Goal: Task Accomplishment & Management: Use online tool/utility

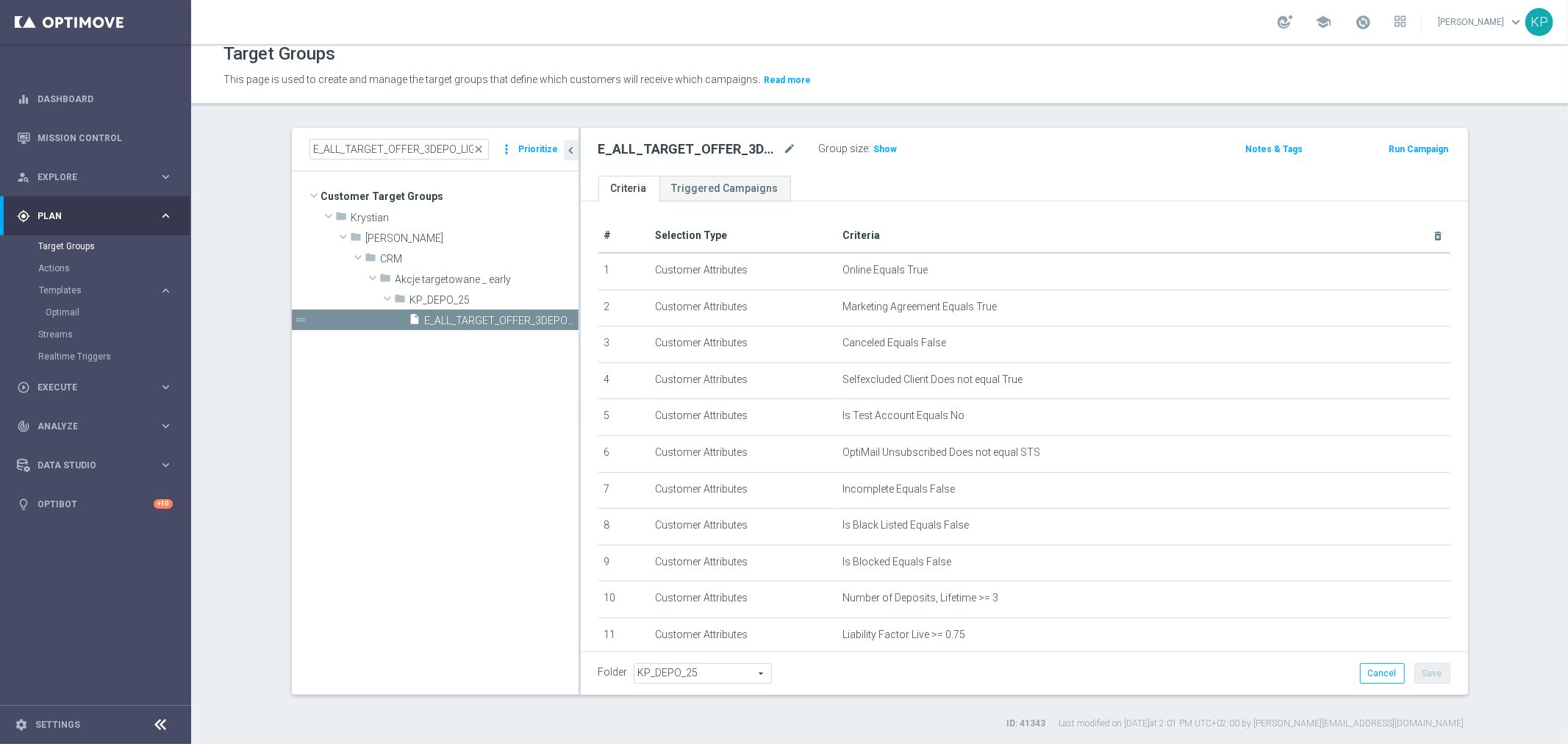
scroll to position [303, 0]
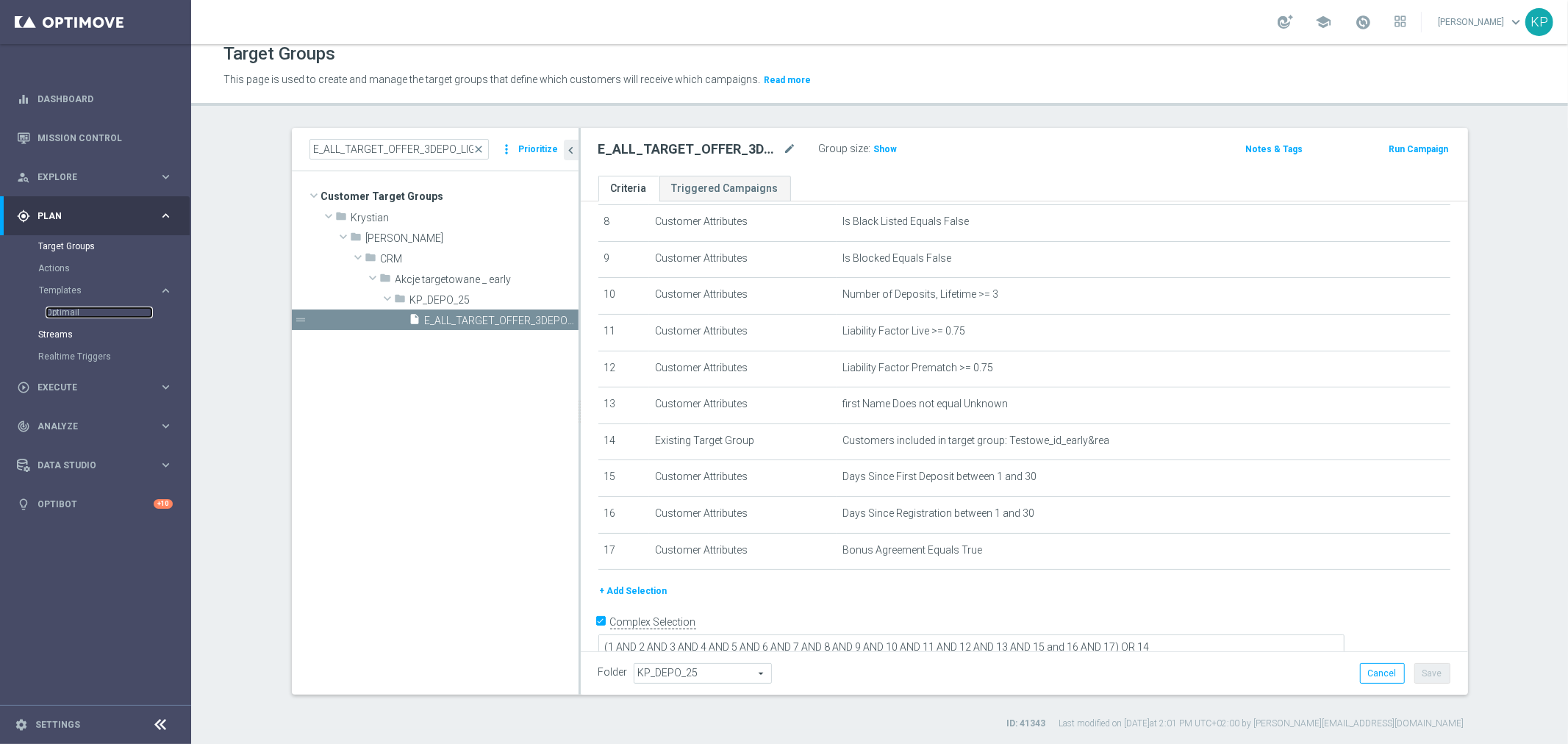
drag, startPoint x: 63, startPoint y: 310, endPoint x: 134, endPoint y: 332, distance: 74.3
click at [63, 310] on link "Optimail" at bounding box center [99, 312] width 108 height 11
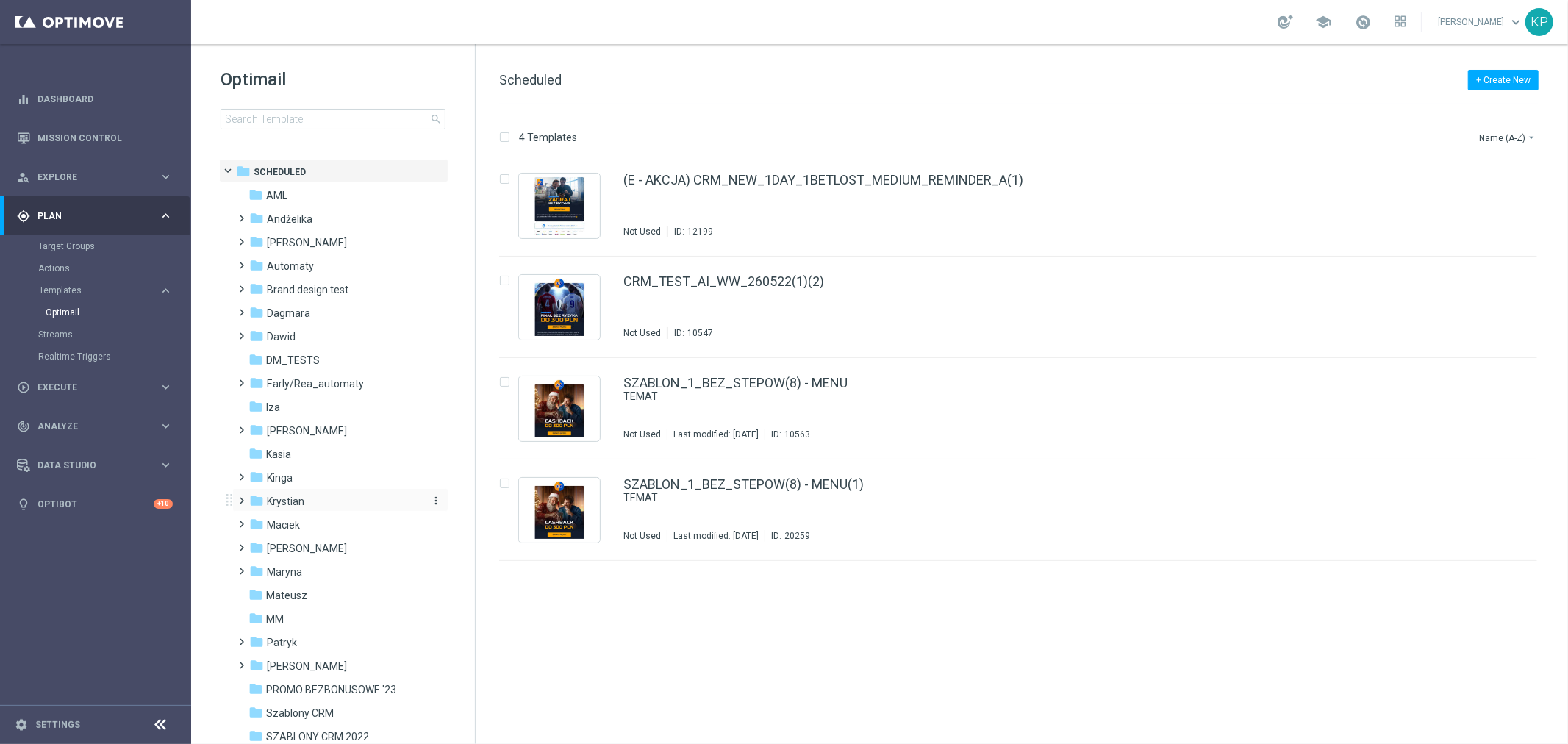
click at [283, 498] on span "Krystian" at bounding box center [285, 502] width 37 height 13
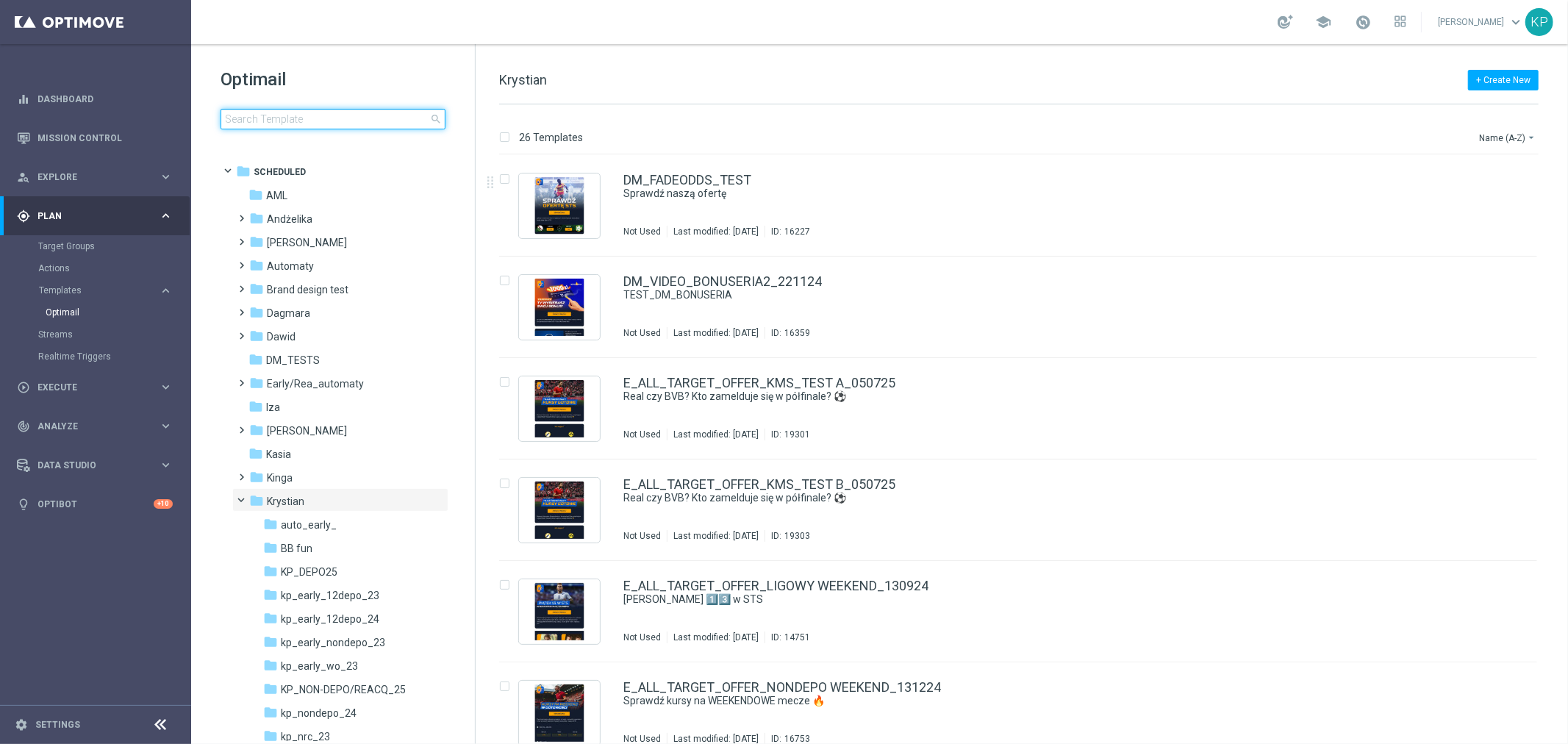
click at [342, 120] on input at bounding box center [333, 119] width 225 height 21
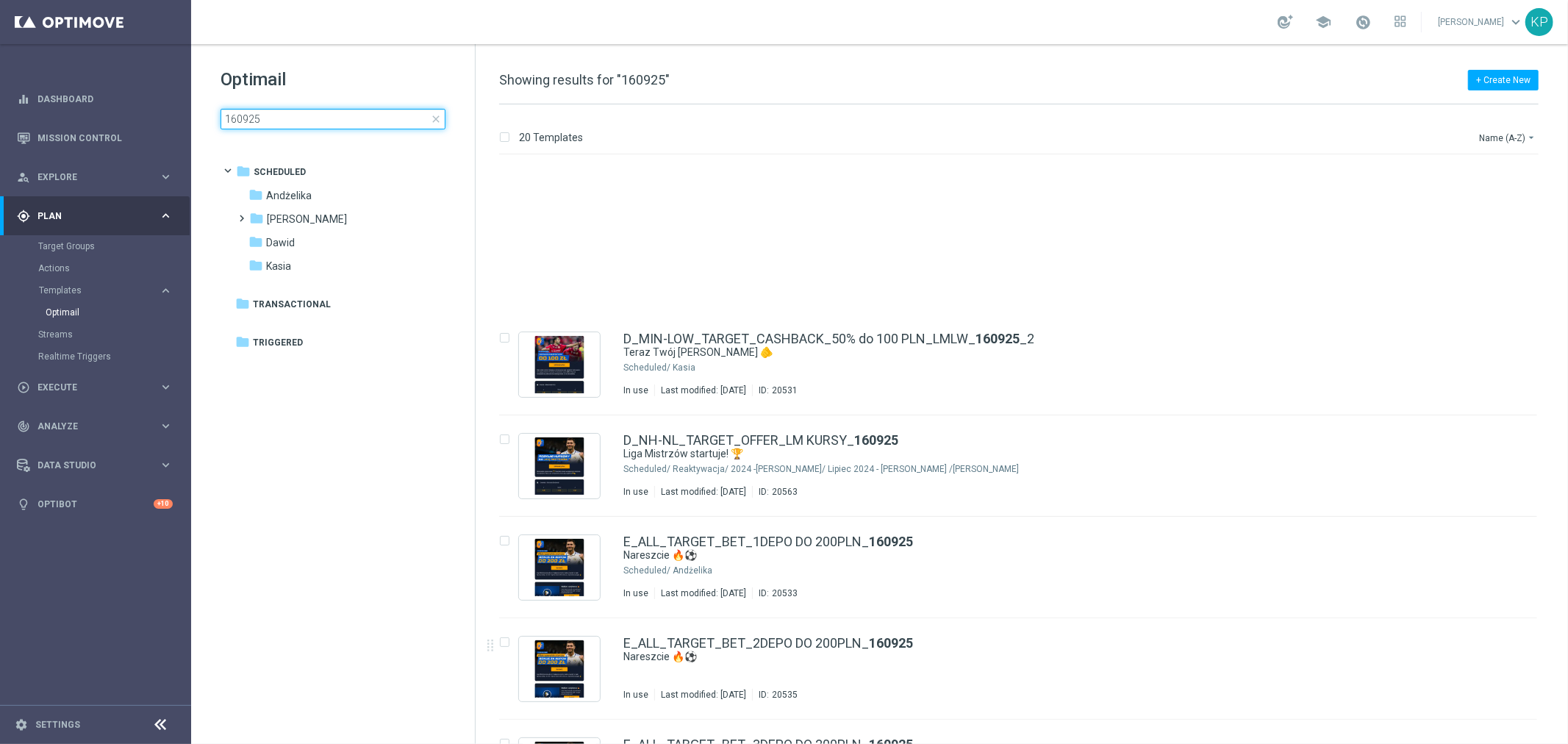
scroll to position [899, 0]
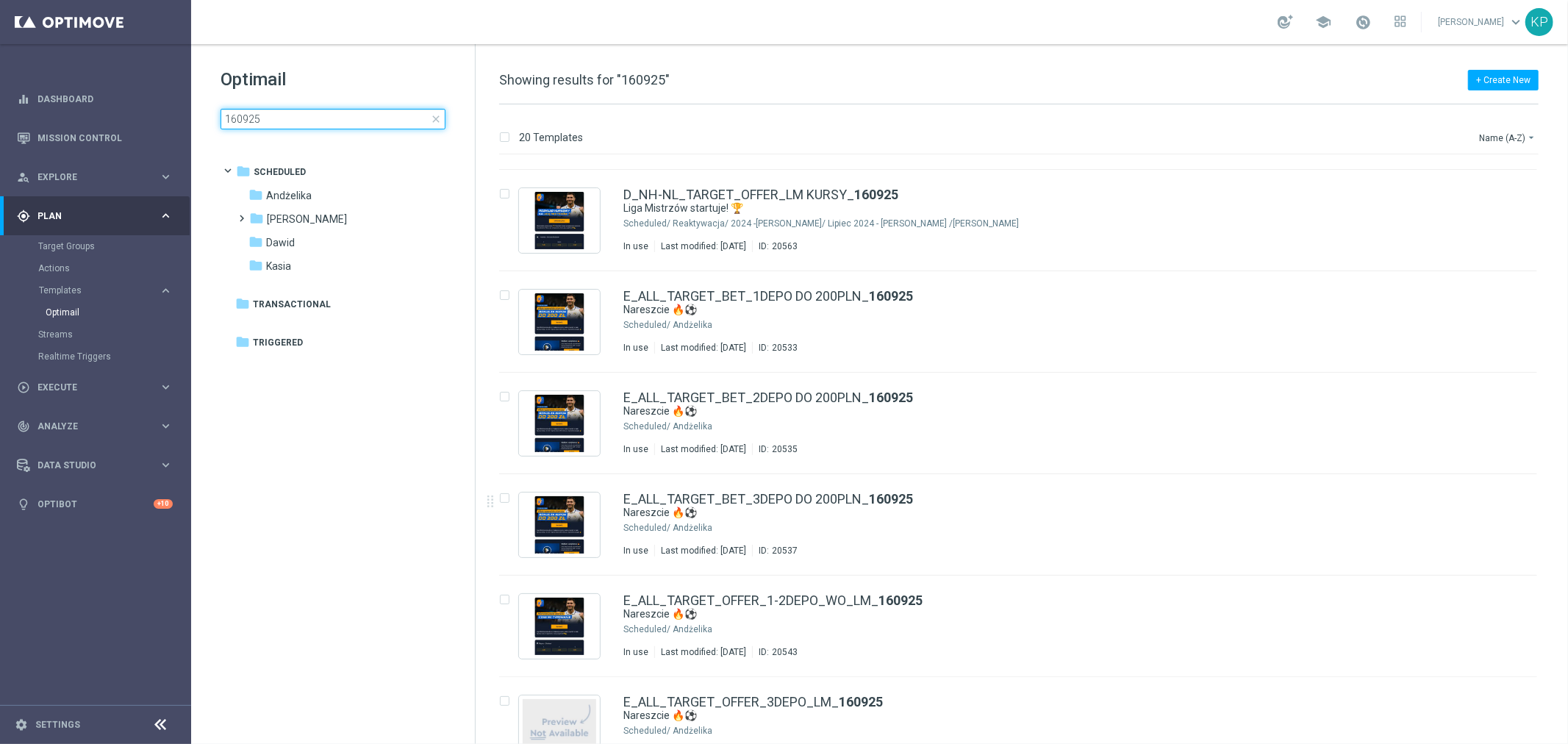
type input "160925"
click at [1124, 13] on div "school [PERSON_NAME] keyboard_arrow_down KP" at bounding box center [879, 22] width 1377 height 44
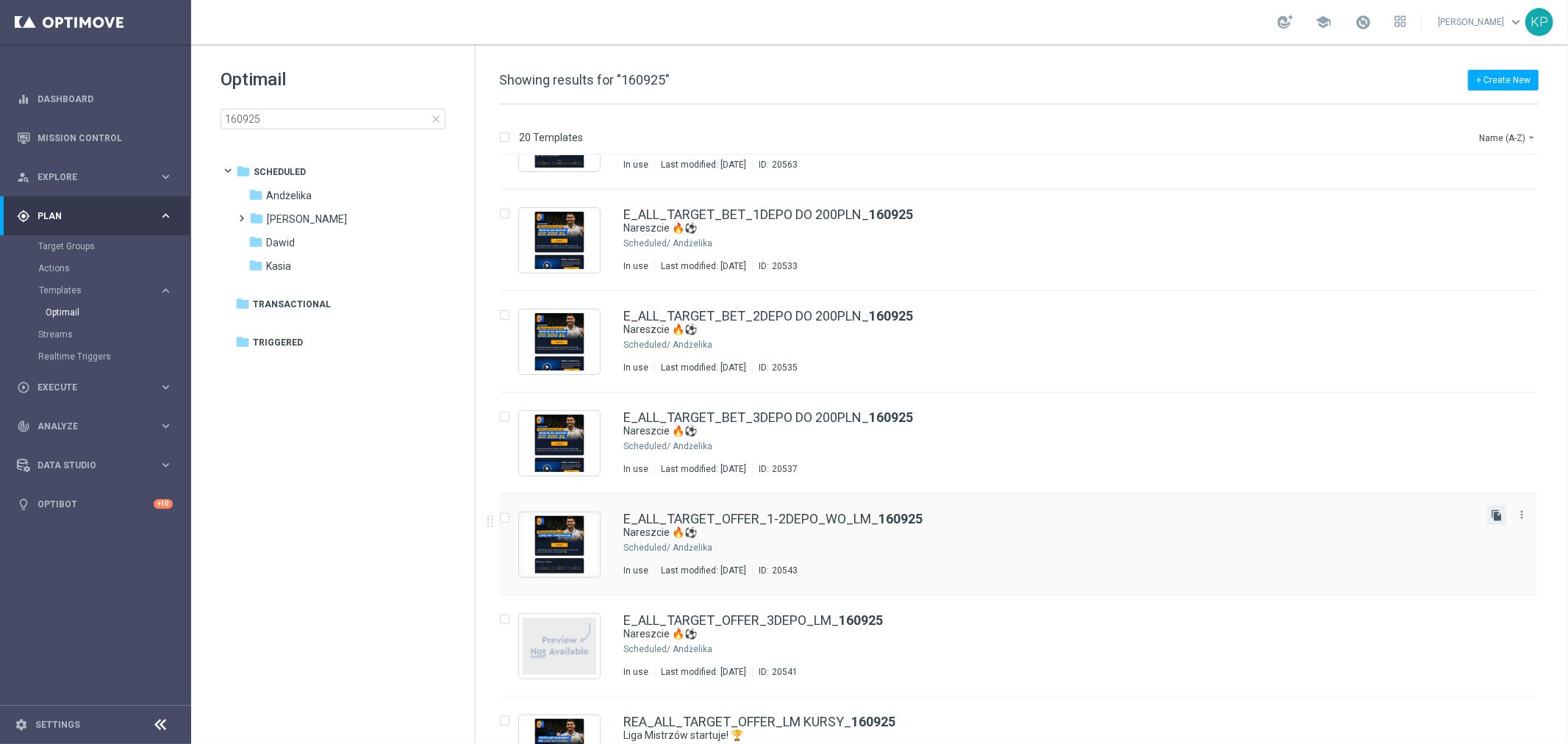
click at [1491, 512] on icon "file_copy" at bounding box center [1496, 515] width 11 height 11
click at [1518, 618] on icon "more_vert" at bounding box center [1521, 616] width 11 height 11
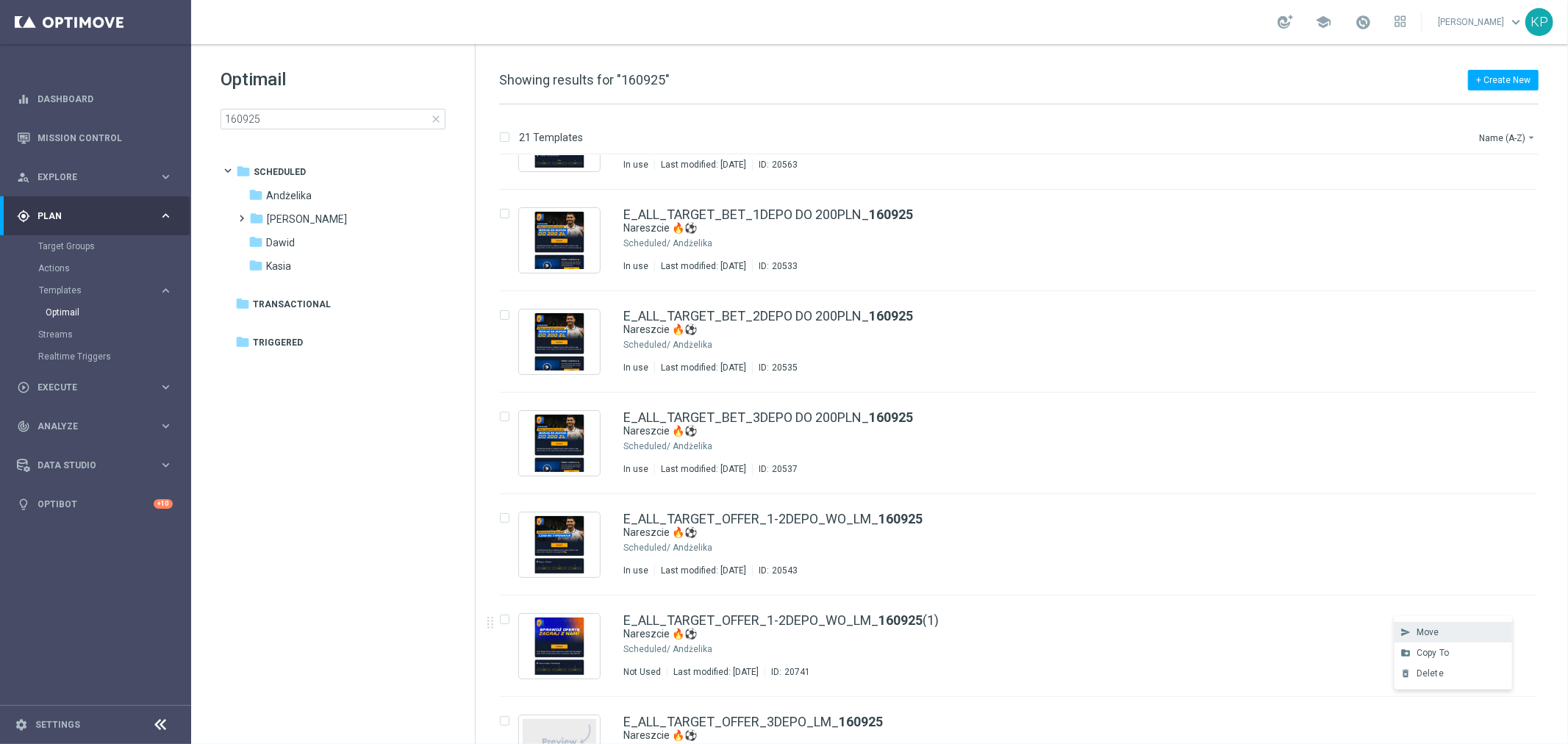
click at [1454, 632] on div "Move" at bounding box center [1460, 631] width 89 height 10
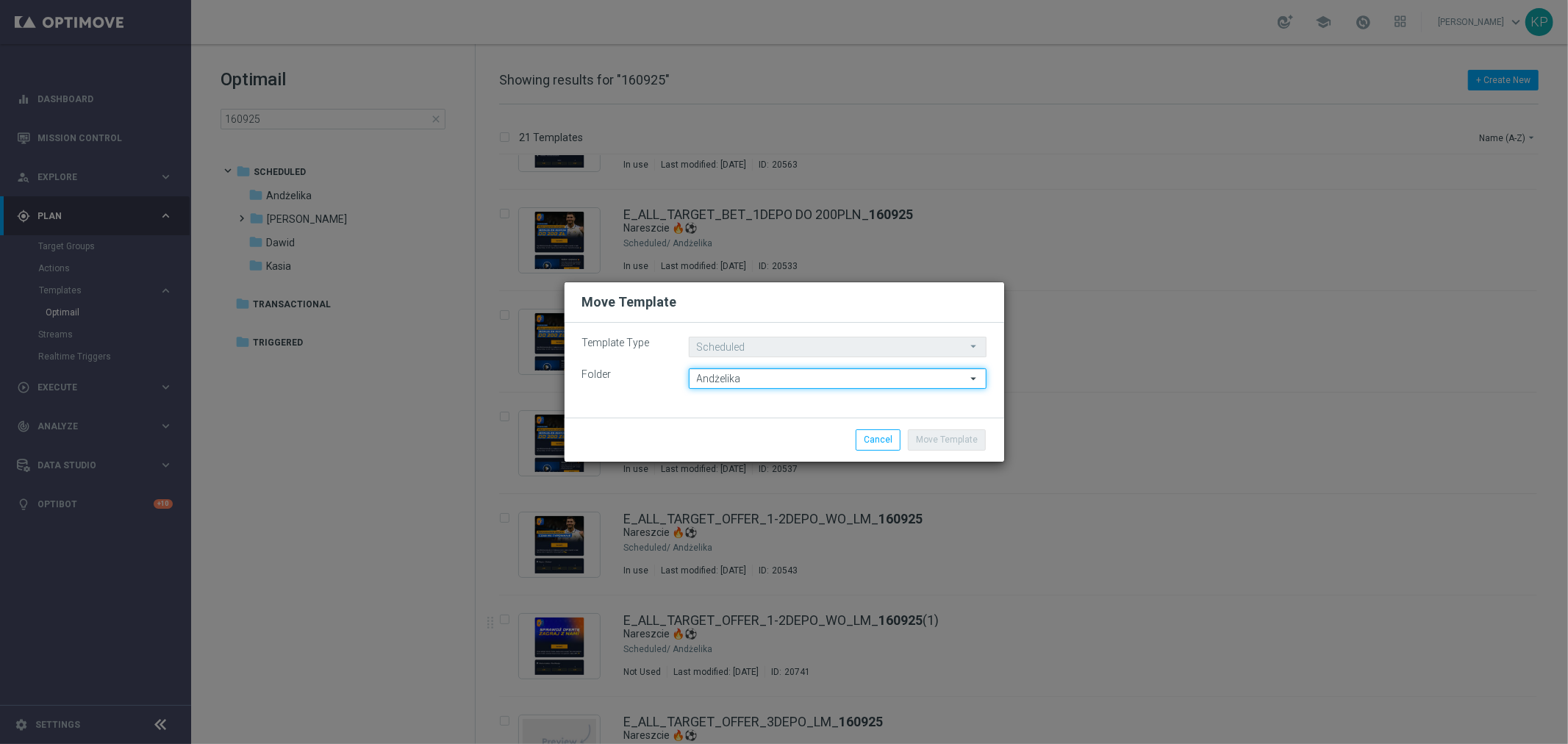
click at [848, 383] on input "Andżelika" at bounding box center [837, 379] width 298 height 21
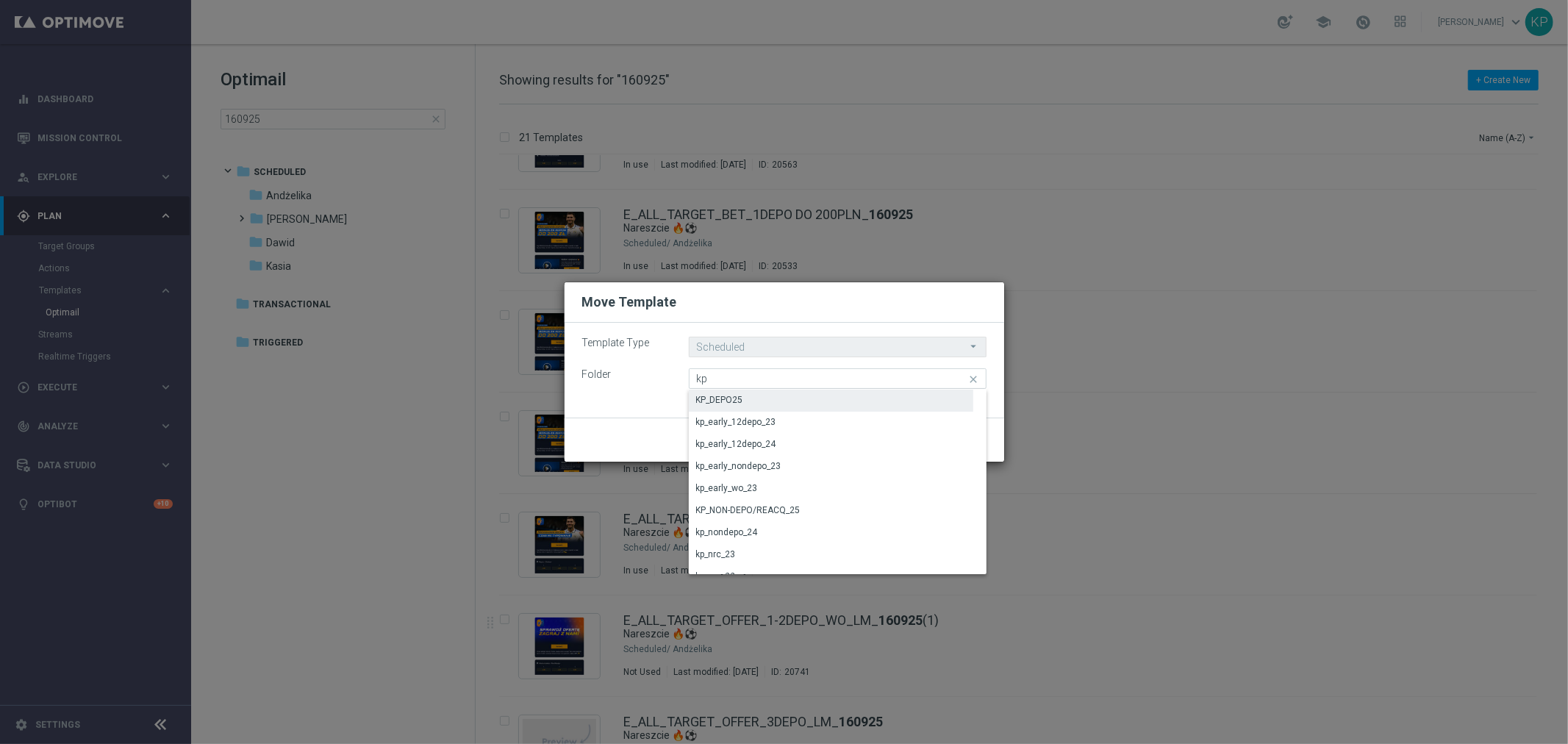
click at [792, 400] on div "KP_DEPO25" at bounding box center [831, 401] width 285 height 21
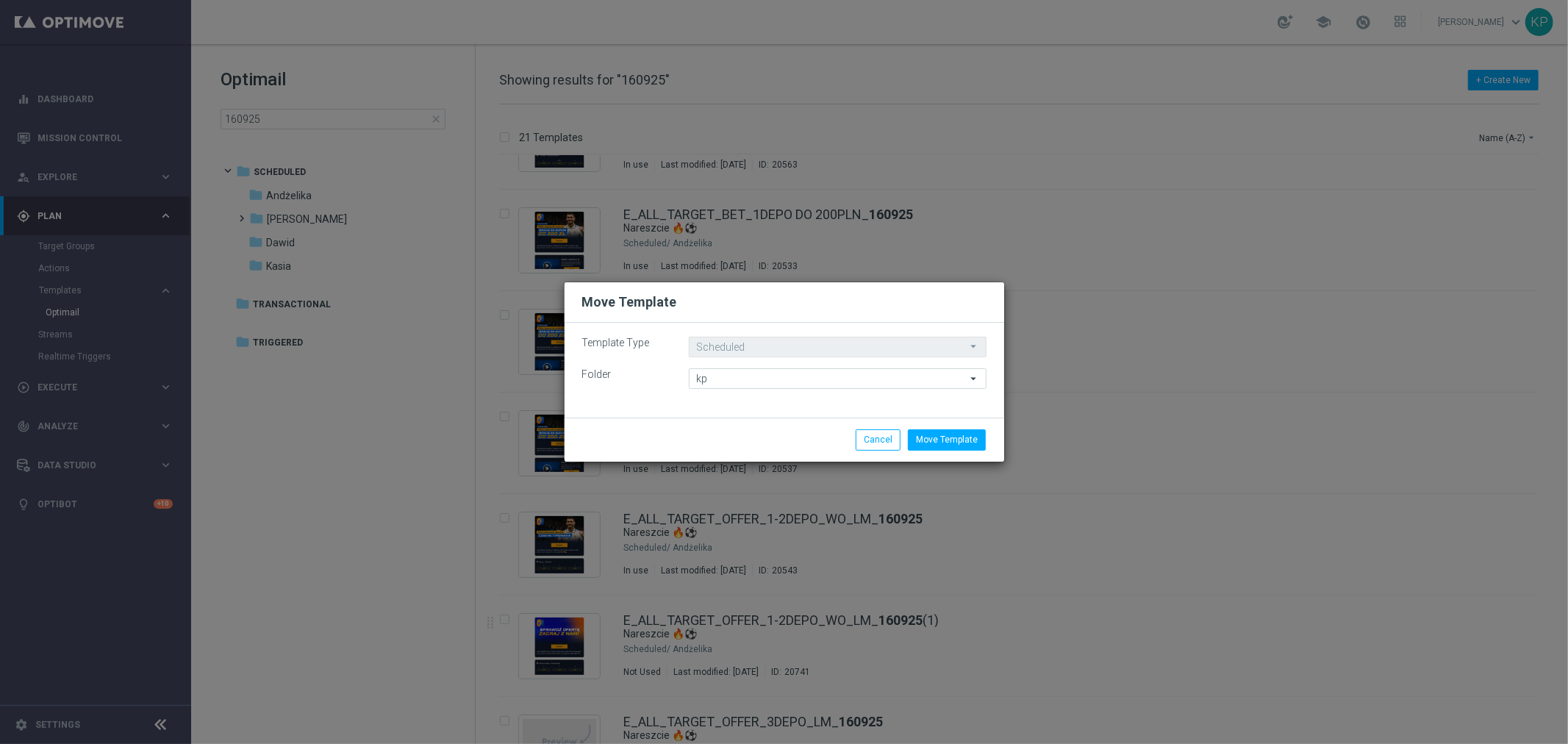
type input "KP_DEPO25"
click at [945, 441] on button "Move Template" at bounding box center [947, 440] width 78 height 21
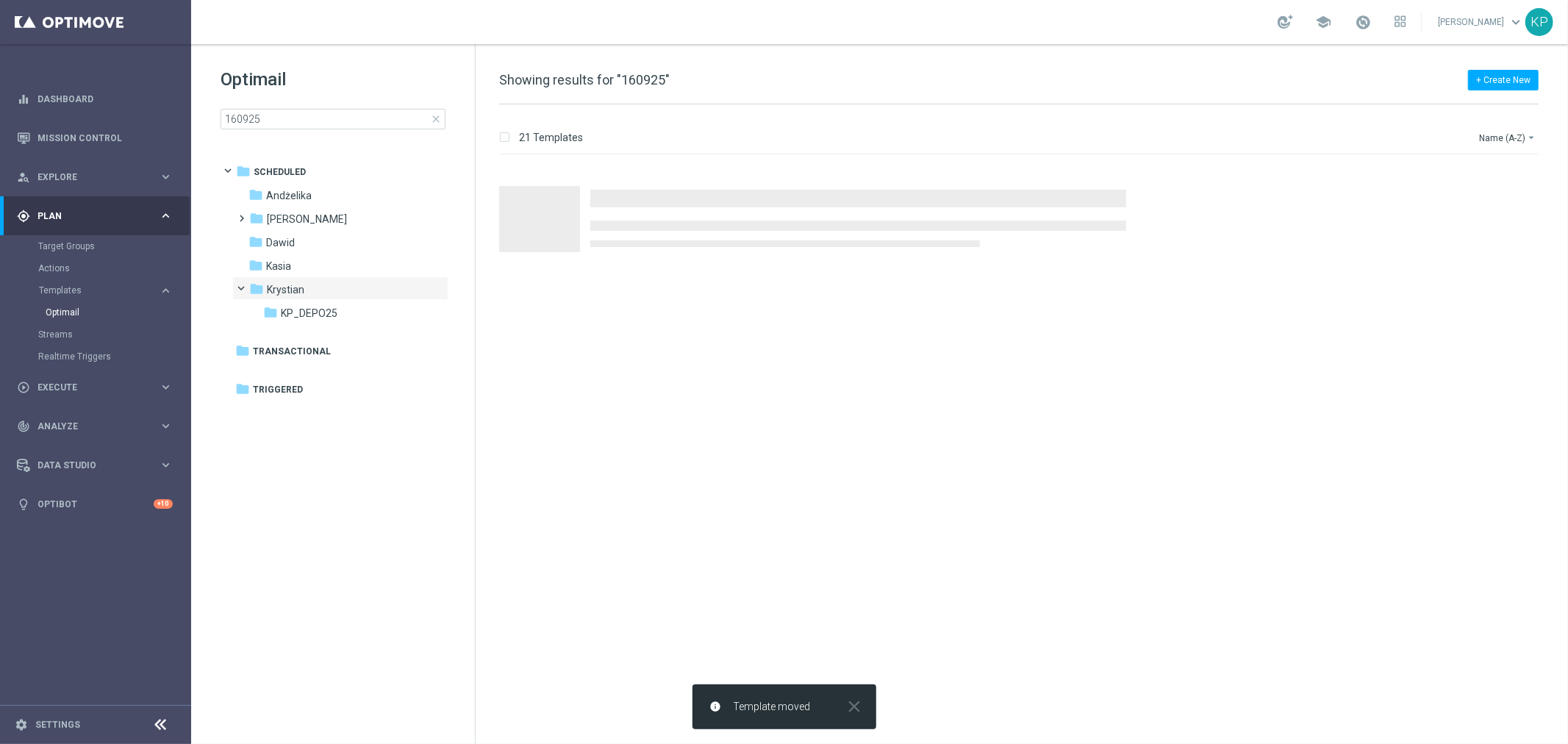
scroll to position [0, 0]
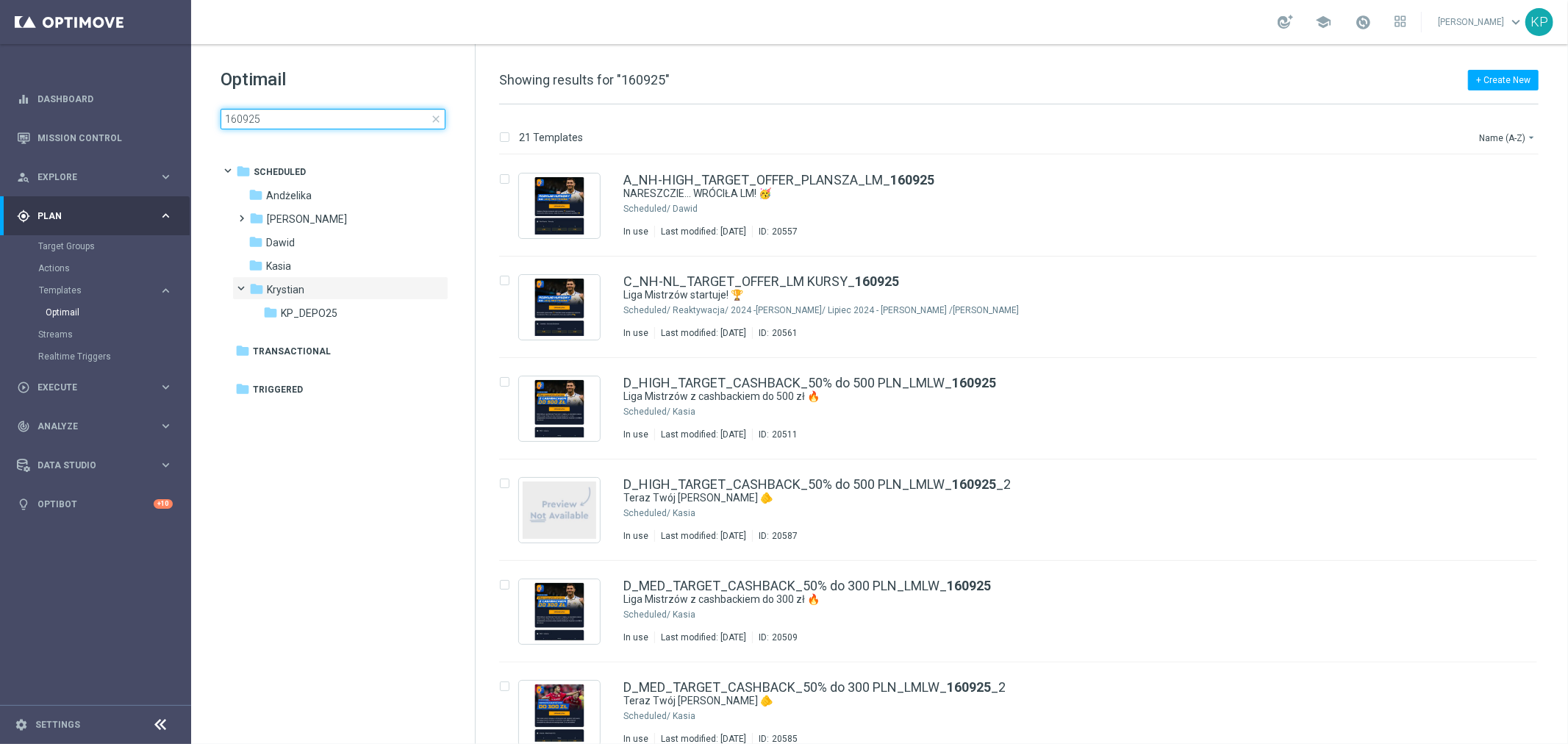
click at [364, 123] on input "160925" at bounding box center [333, 119] width 225 height 21
type input "E_ALL_TARGET_OFFER_1-2DEPO_WO_LM_160925"
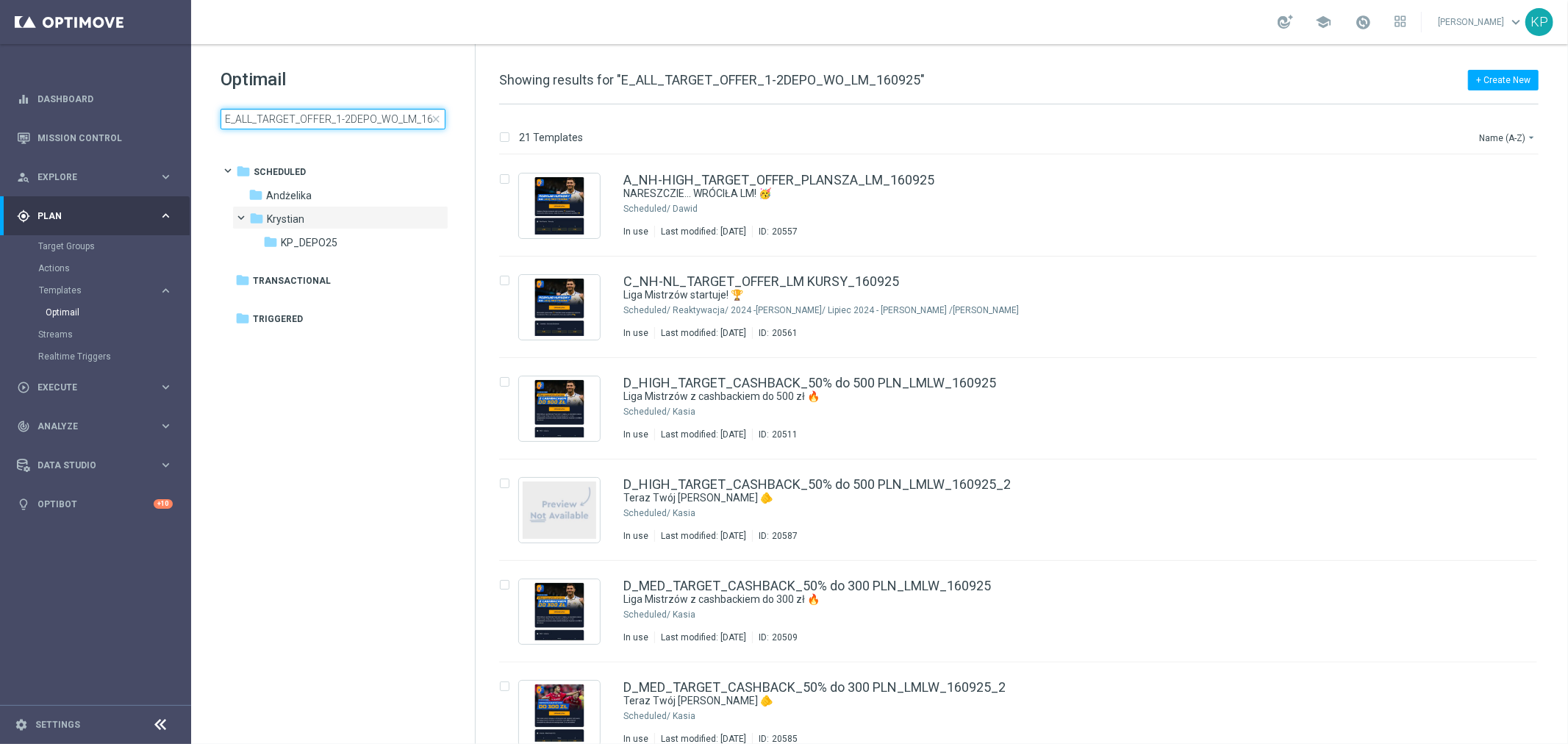
scroll to position [0, 19]
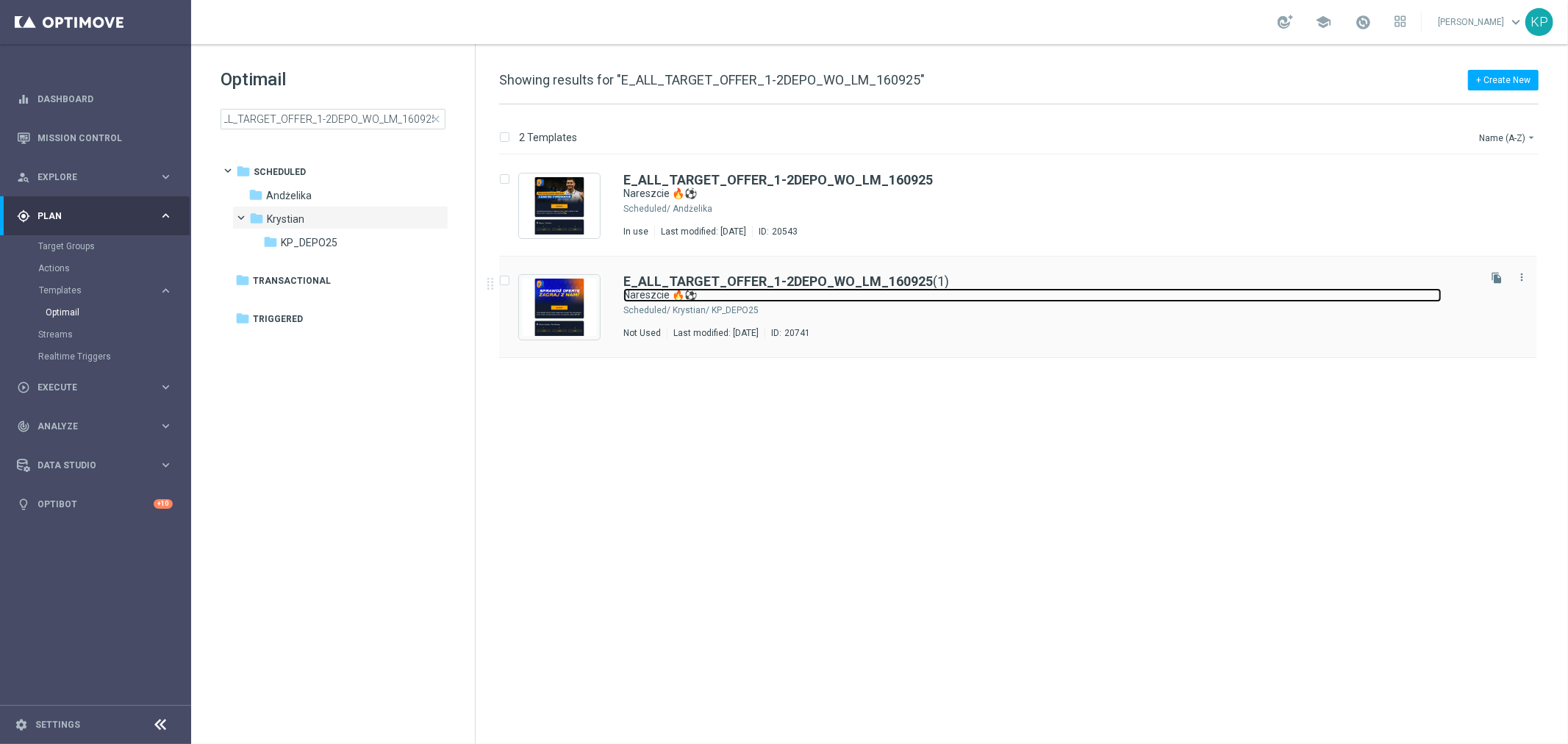
click at [954, 299] on link "Nareszcie 🔥⚽" at bounding box center [1033, 295] width 818 height 14
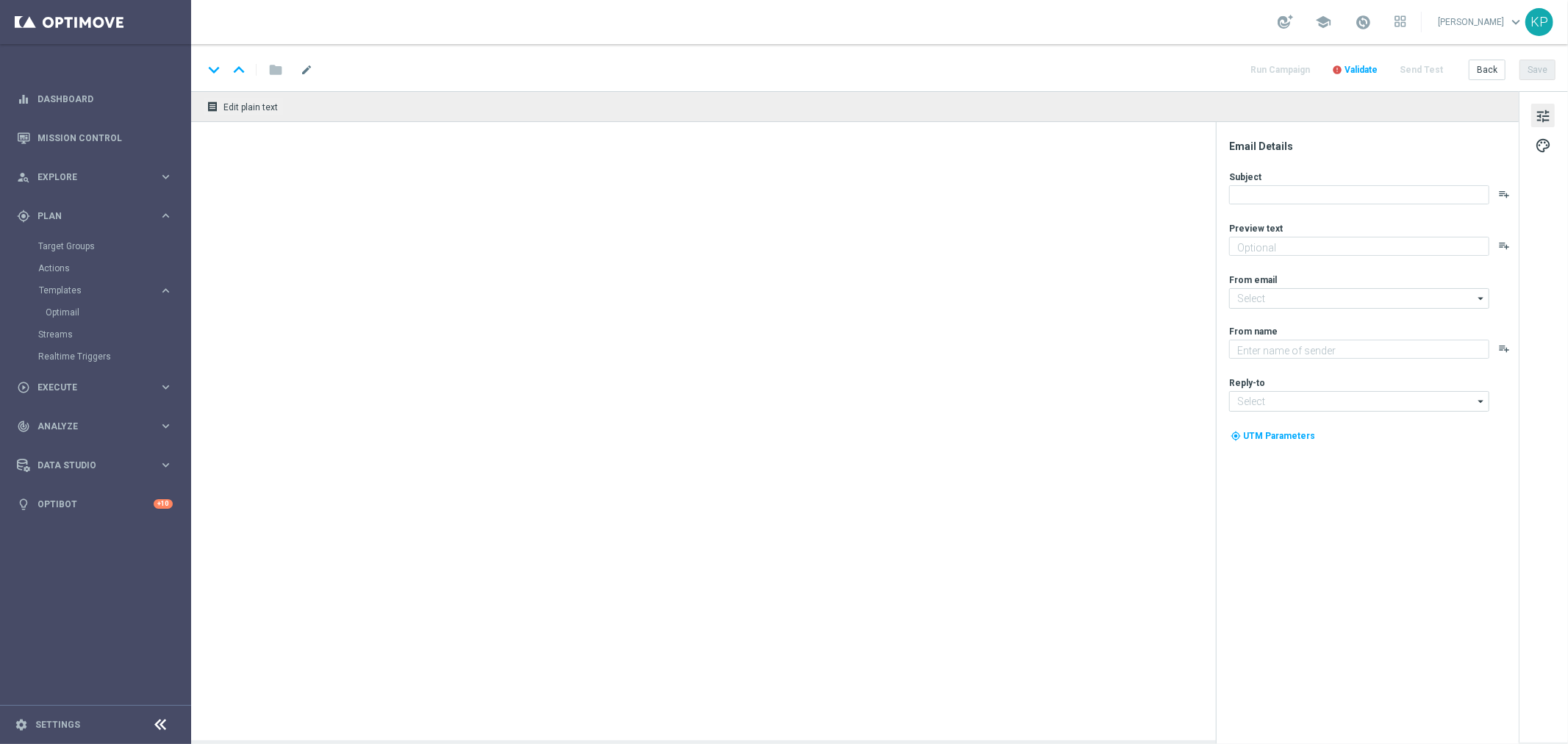
type input "E_ALL_TARGET_OFFER_1-2DEPO_WO_LM_160925(1)"
type textarea "Wraca Liga Mistrzów! Sprawdź kursy na mistrzowskie mecze 🔥"
type textarea "STS"
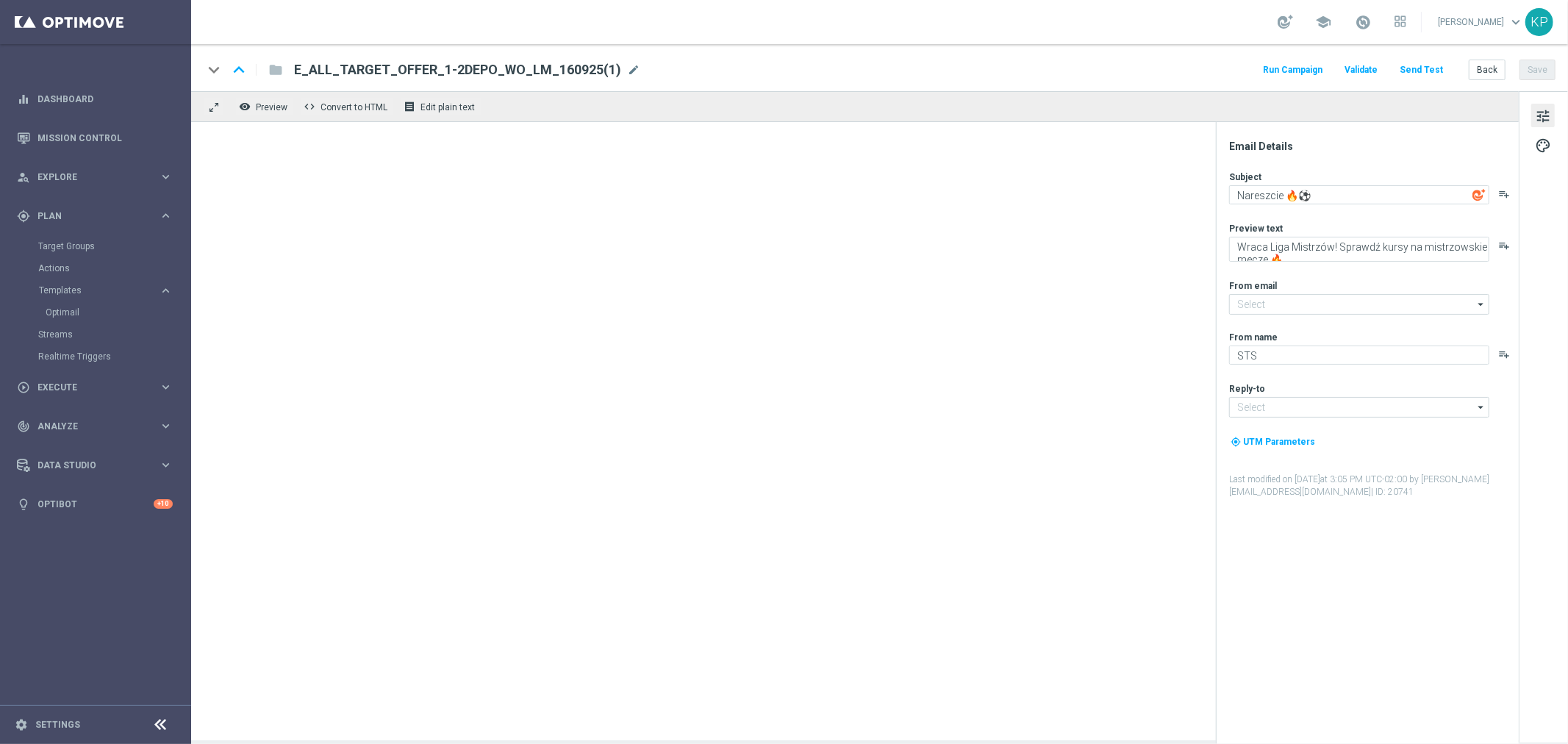
type input "[EMAIL_ADDRESS][DOMAIN_NAME]"
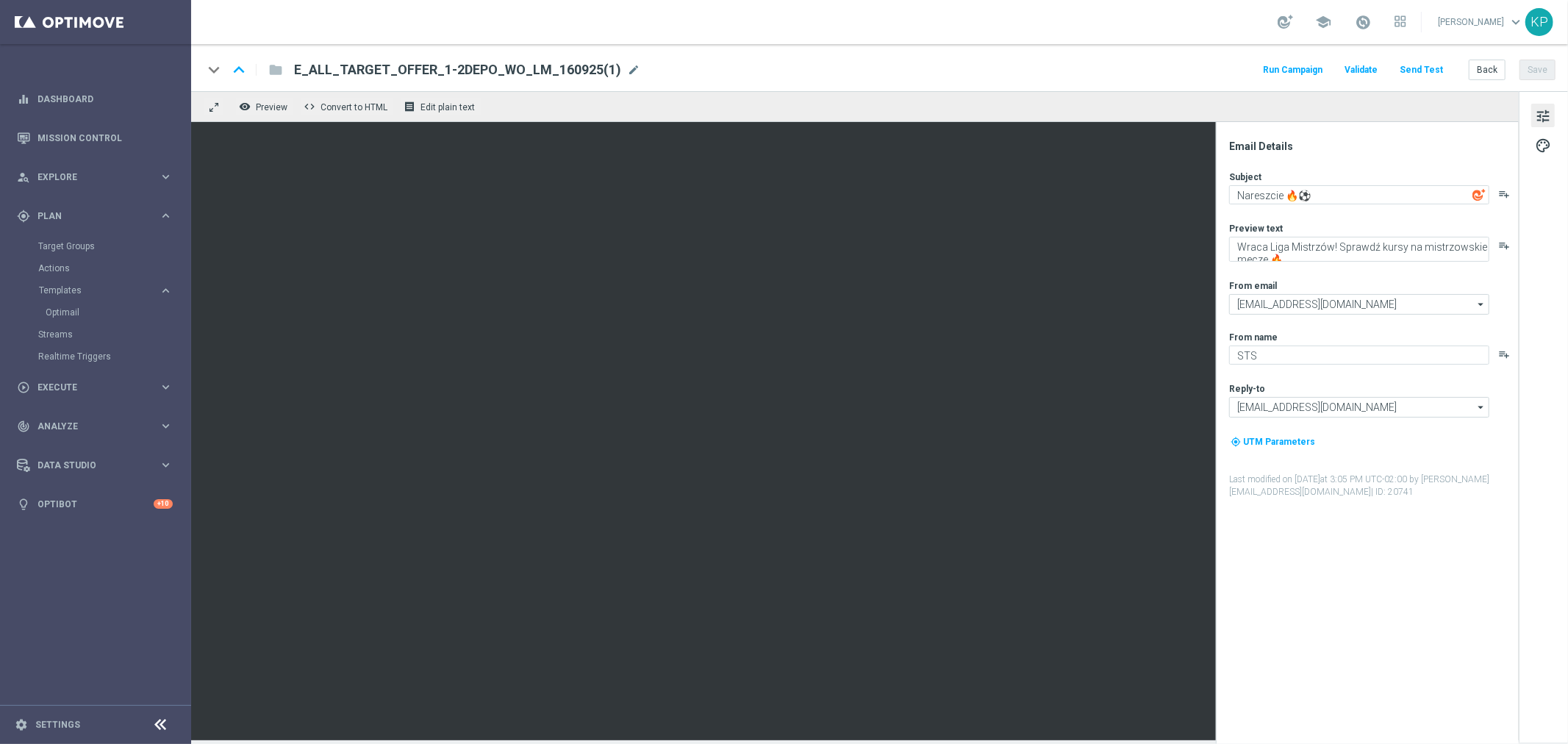
click at [613, 63] on div "E_ALL_TARGET_OFFER_1-2DEPO_WO_LM_160925(1) mode_edit" at bounding box center [466, 70] width 346 height 19
paste input "IGOWY WEEKEND_260925"
type input "E_ALL_TARGET_OFFER_1-2DEPO_WO_LIGOWY WEEKEND_260925"
click at [797, 48] on div "keyboard_arrow_down keyboard_arrow_up folder E_ALL_TARGET_OFFER_1-2DEPO_WO_LIGO…" at bounding box center [879, 67] width 1377 height 47
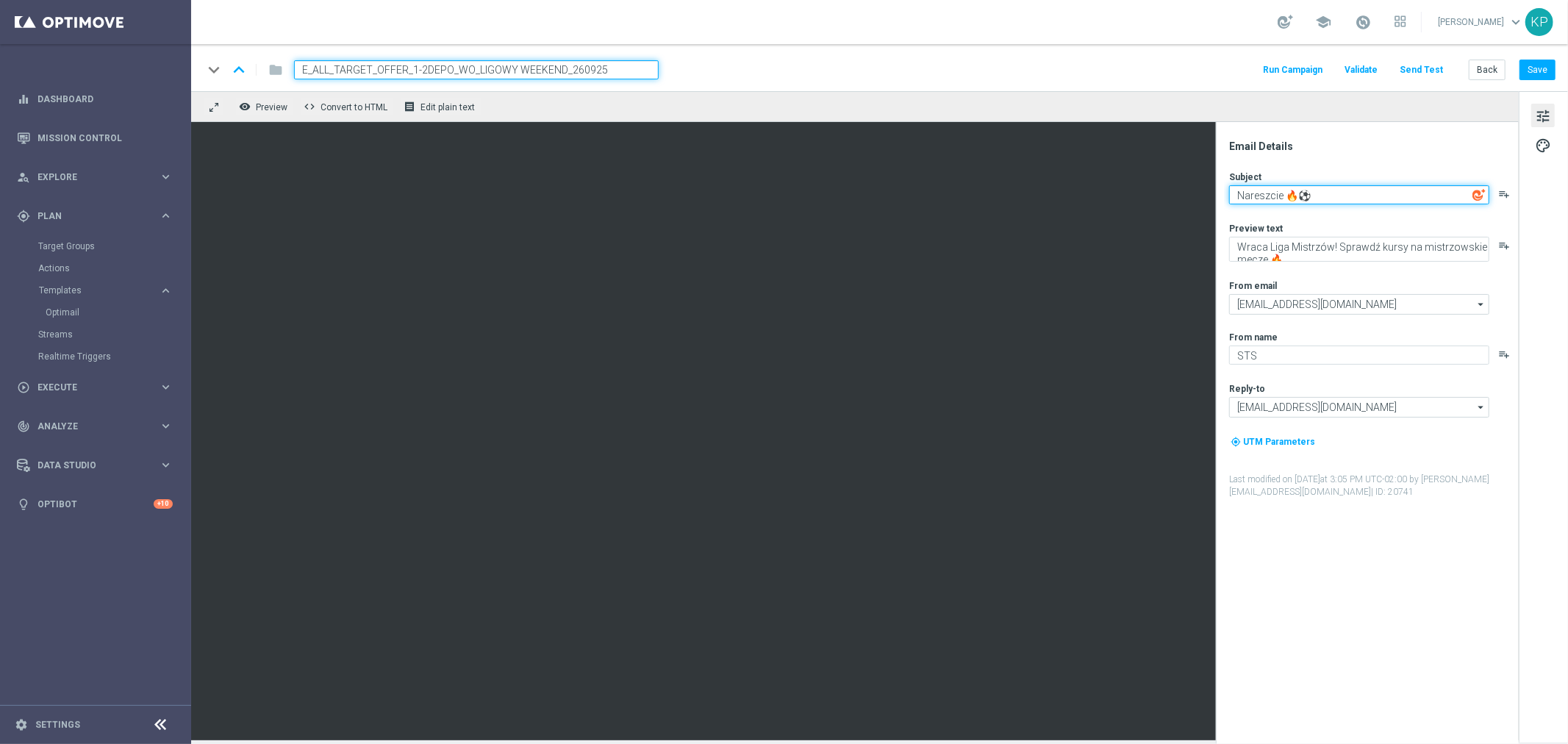
click at [1246, 193] on textarea "Nareszcie 🔥⚽" at bounding box center [1359, 195] width 260 height 19
paste textarea "Weekendowe typowanie"
type textarea "Weekendowe typowanie"
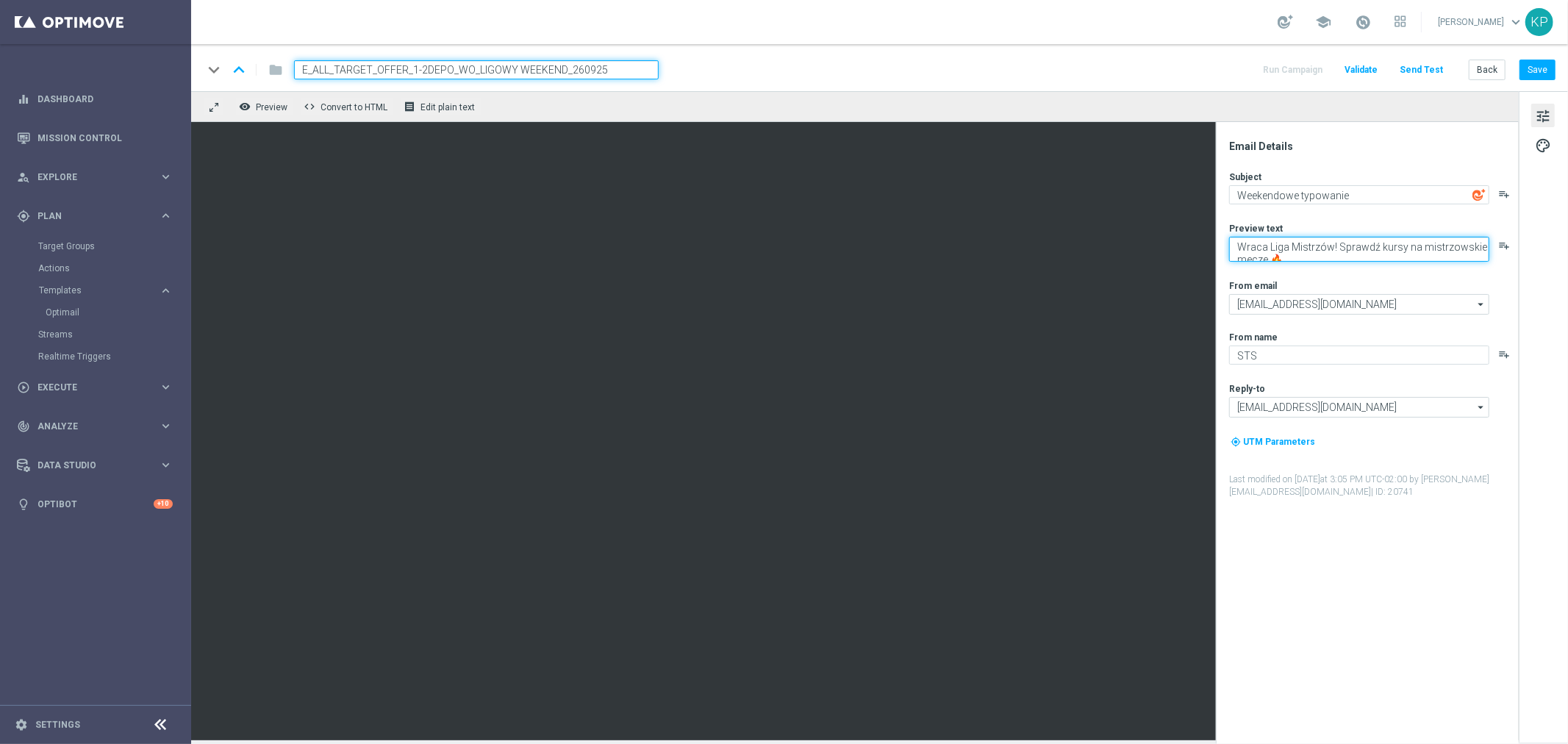
click at [1276, 251] on textarea "Wraca Liga Mistrzów! Sprawdź kursy na mistrzowskie mecze 🔥" at bounding box center [1359, 249] width 260 height 25
paste textarea "Kursy na piłkarskie hity już gotowe"
drag, startPoint x: 1400, startPoint y: 248, endPoint x: 1342, endPoint y: 249, distance: 58.0
click at [1342, 249] on textarea "Kursy na piłkarskie hity już gotowe" at bounding box center [1359, 246] width 260 height 19
click at [1374, 245] on textarea "Kursy na piłkarskie hity" at bounding box center [1359, 246] width 260 height 19
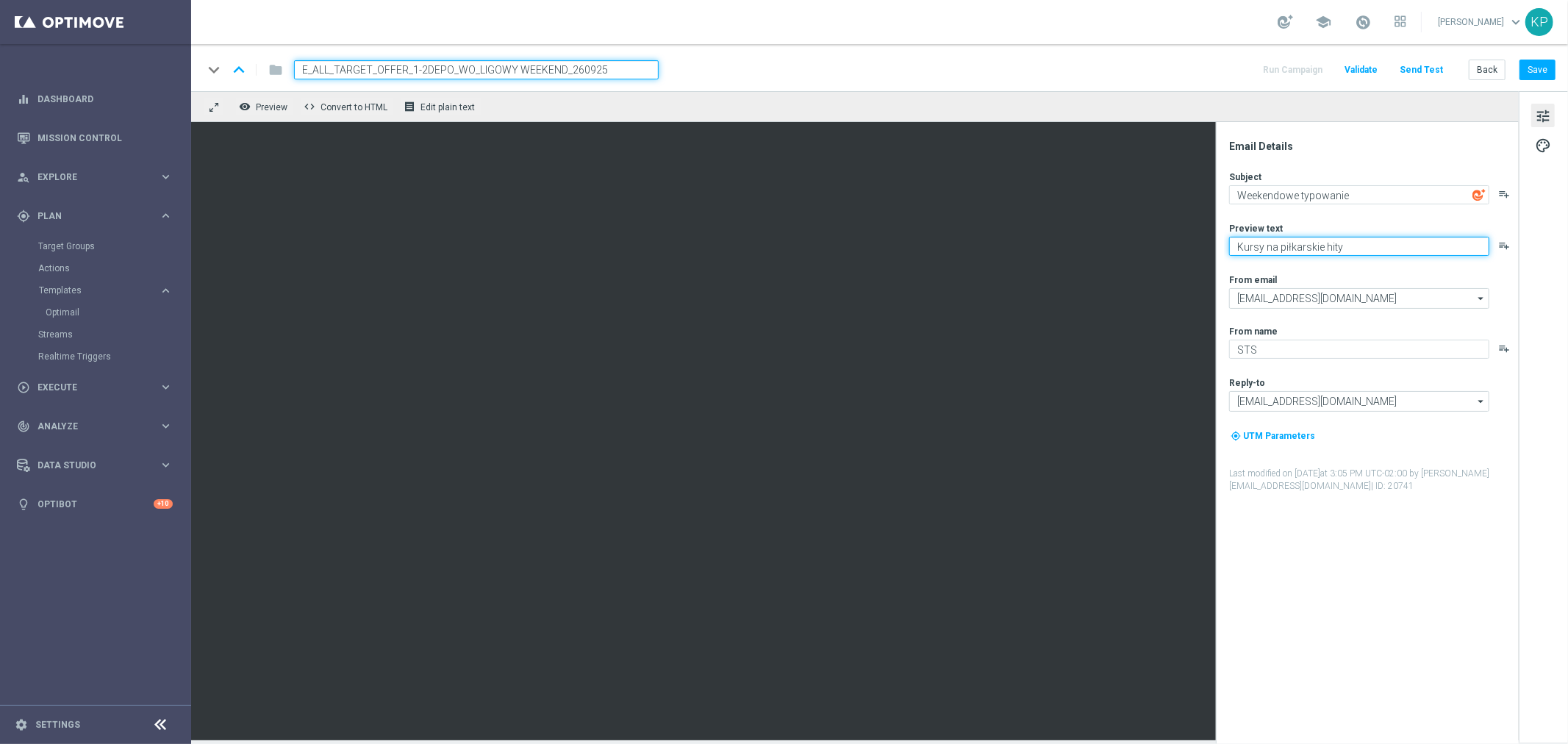
paste textarea "🔥"
type textarea "Kursy na piłkarskie hity 🔥"
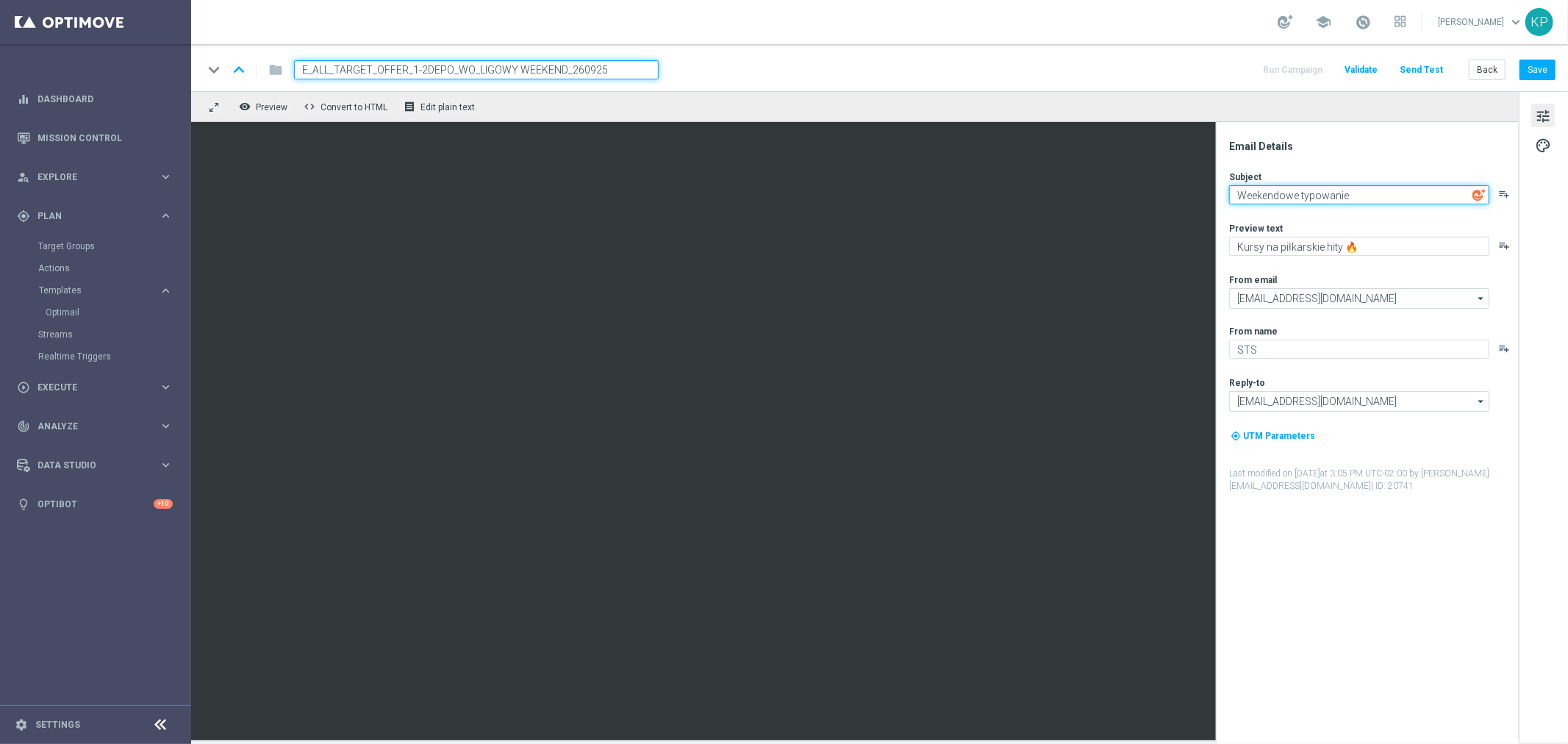
click at [1377, 198] on textarea "Weekendowe typowanie" at bounding box center [1359, 195] width 260 height 19
paste textarea "👌"
type textarea "Weekendowe typowanie 👌"
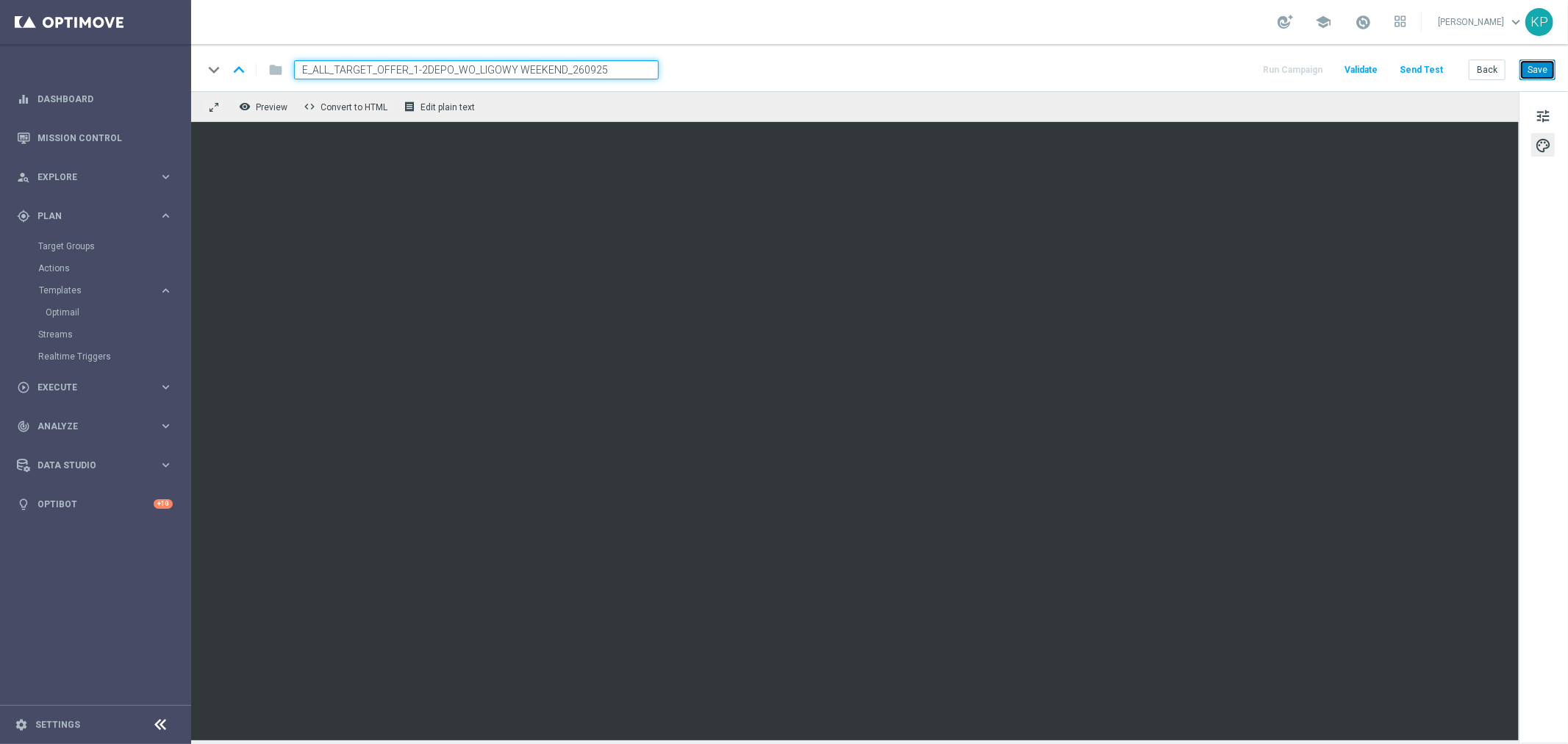
click at [1532, 65] on button "Save" at bounding box center [1537, 70] width 36 height 21
click at [1101, 76] on div "keyboard_arrow_down keyboard_arrow_up folder E_ALL_TARGET_OFFER_1-2DEPO_WO_LIGO…" at bounding box center [879, 70] width 1352 height 19
click at [1548, 111] on span "tune" at bounding box center [1542, 116] width 16 height 19
click at [1537, 63] on button "Save" at bounding box center [1537, 70] width 36 height 21
click at [939, 81] on div "keyboard_arrow_down keyboard_arrow_up folder E_ALL_TARGET_OFFER_1-2DEPO_WO_LIGO…" at bounding box center [879, 67] width 1377 height 47
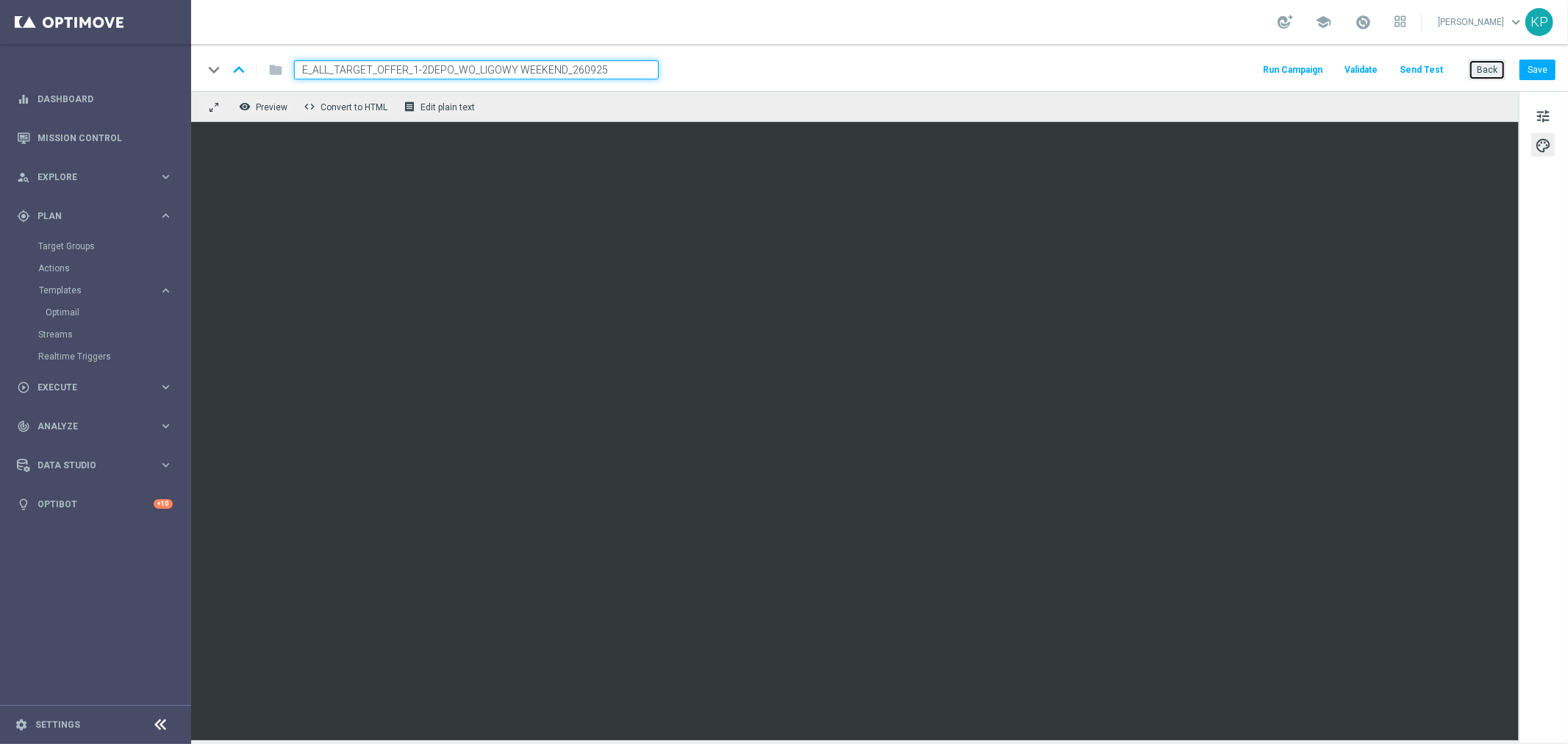
click at [1476, 68] on button "Back" at bounding box center [1487, 70] width 37 height 21
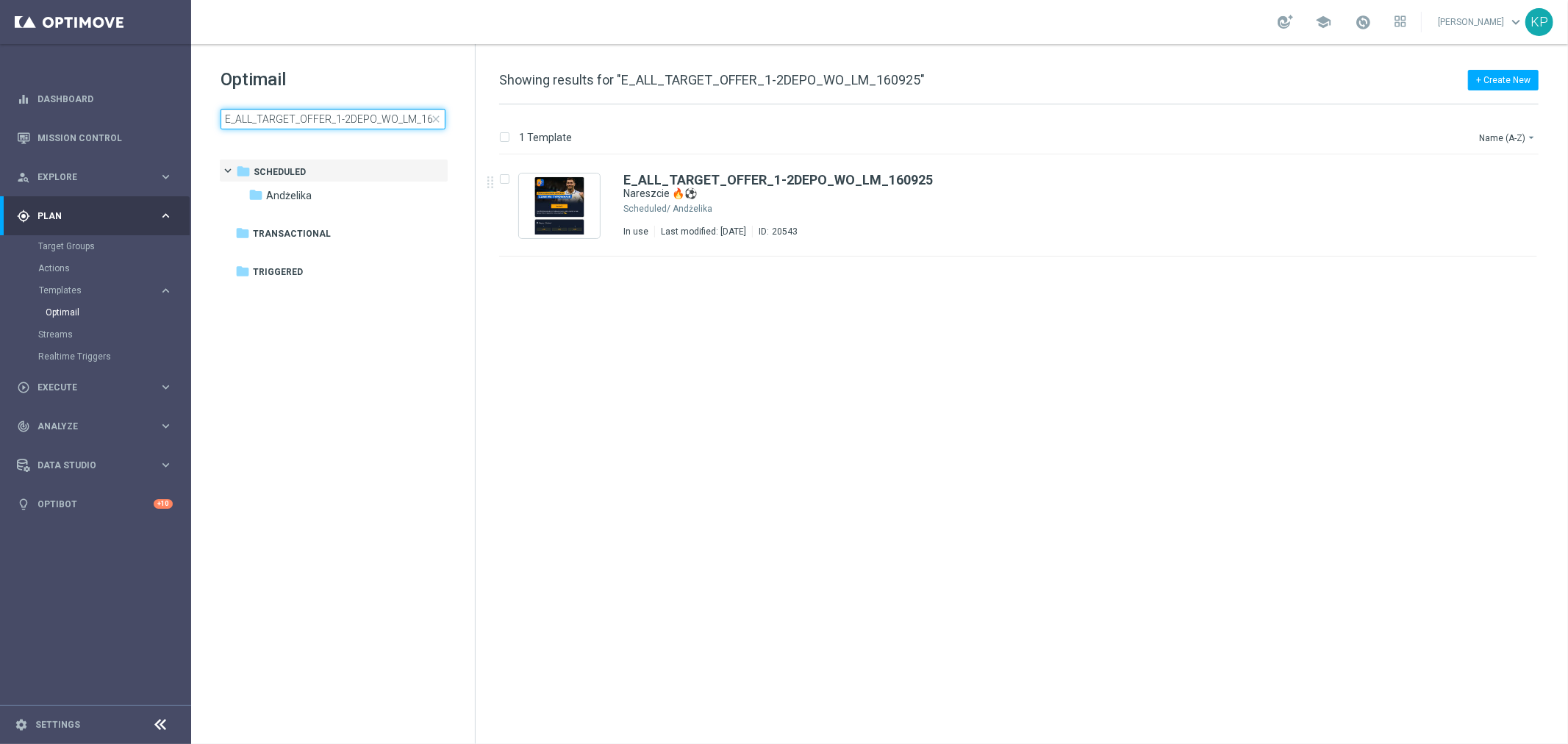
click at [329, 118] on input "E_ALL_TARGET_OFFER_1-2DEPO_WO_LM_160925" at bounding box center [333, 119] width 225 height 21
type input "E_ALL_TARGET_OFFER_1-2DEPO_WO_LIGOWY WEEKEND_260925"
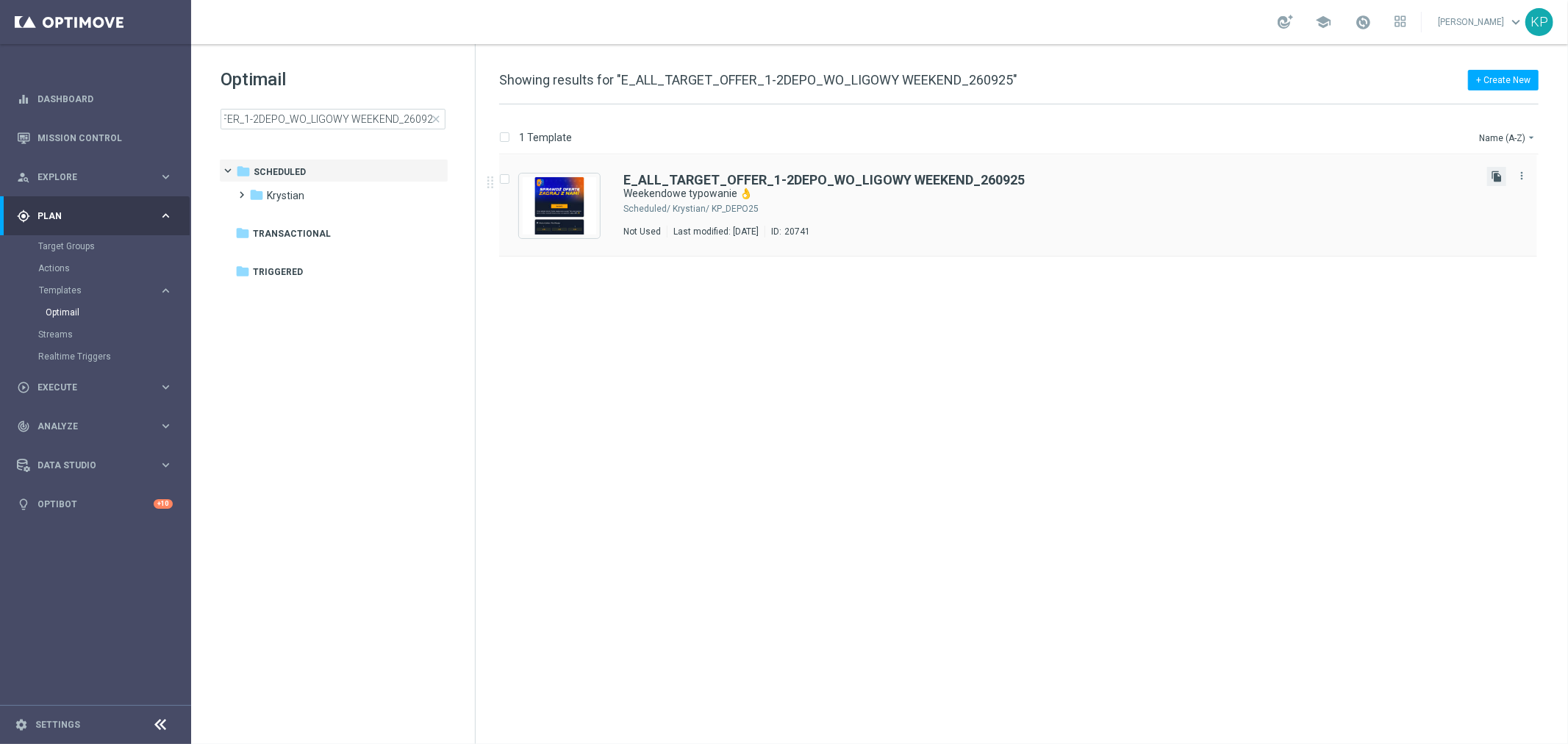
click at [1493, 178] on icon "file_copy" at bounding box center [1496, 176] width 11 height 11
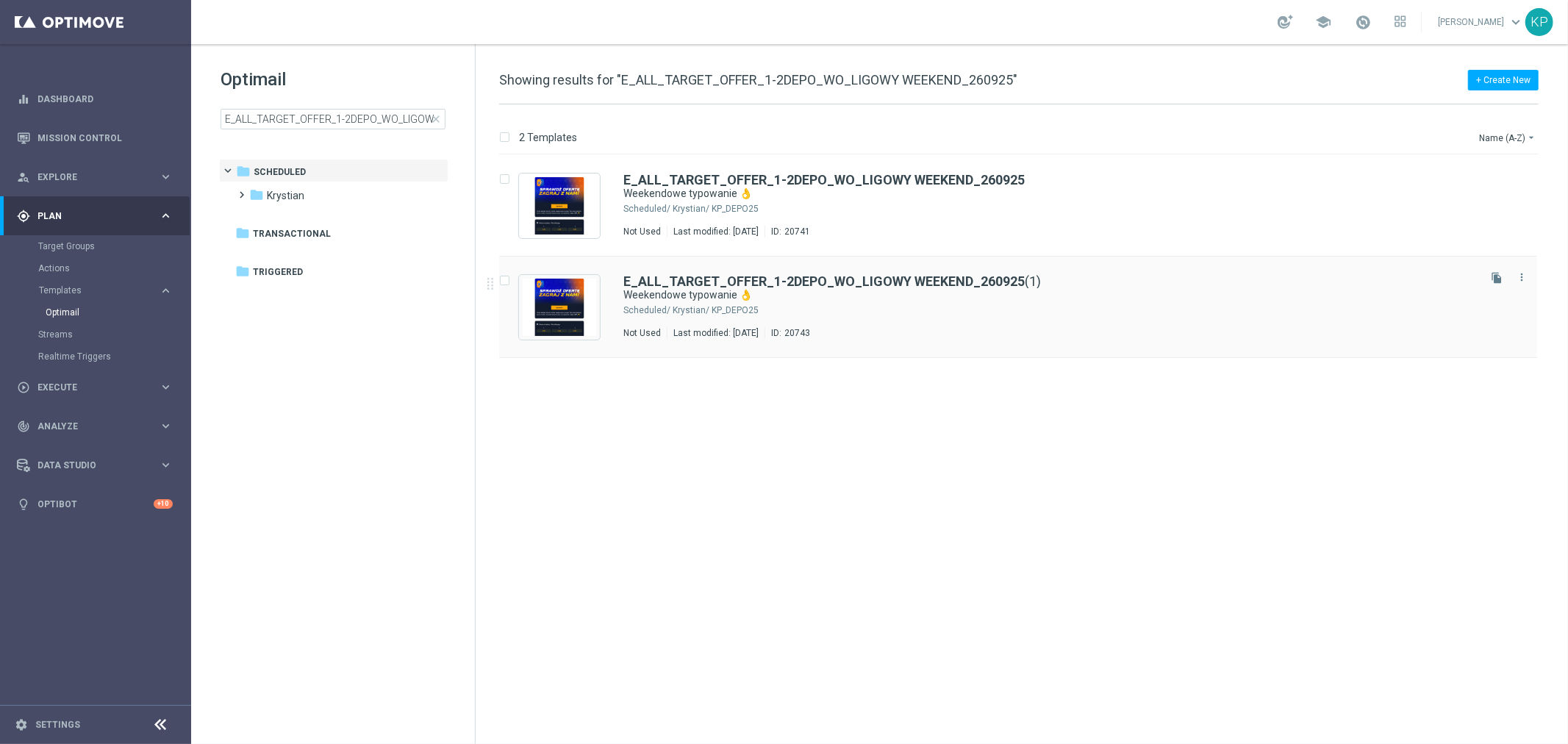
drag, startPoint x: 1125, startPoint y: 304, endPoint x: 1073, endPoint y: 303, distance: 52.0
click at [1125, 304] on div "Krystian/ KP_DEPO25" at bounding box center [1074, 310] width 803 height 11
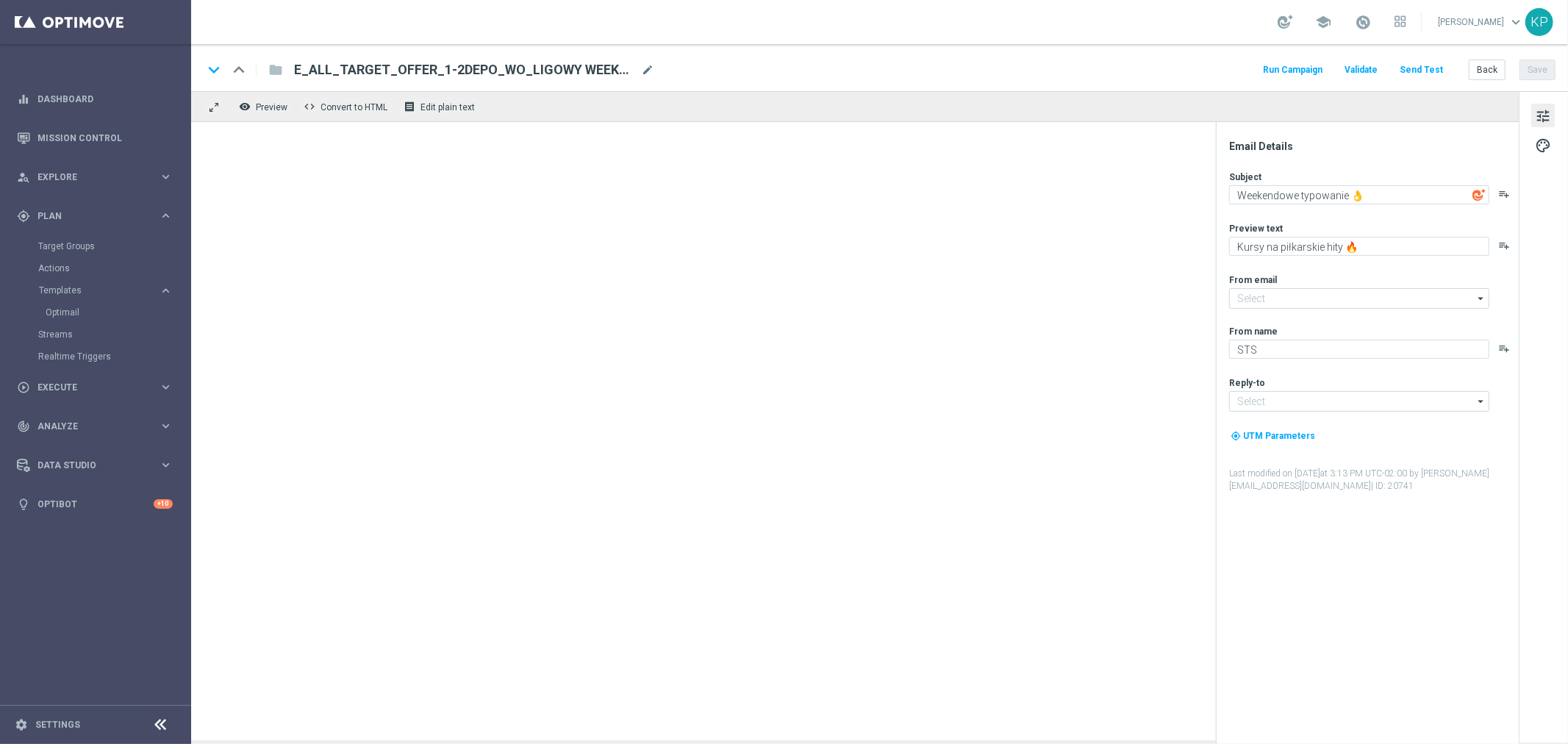
type input "E_ALL_TARGET_OFFER_1-2DEPO_WO_LIGOWY WEEKEND_260925(1)"
type input "[EMAIL_ADDRESS][DOMAIN_NAME]"
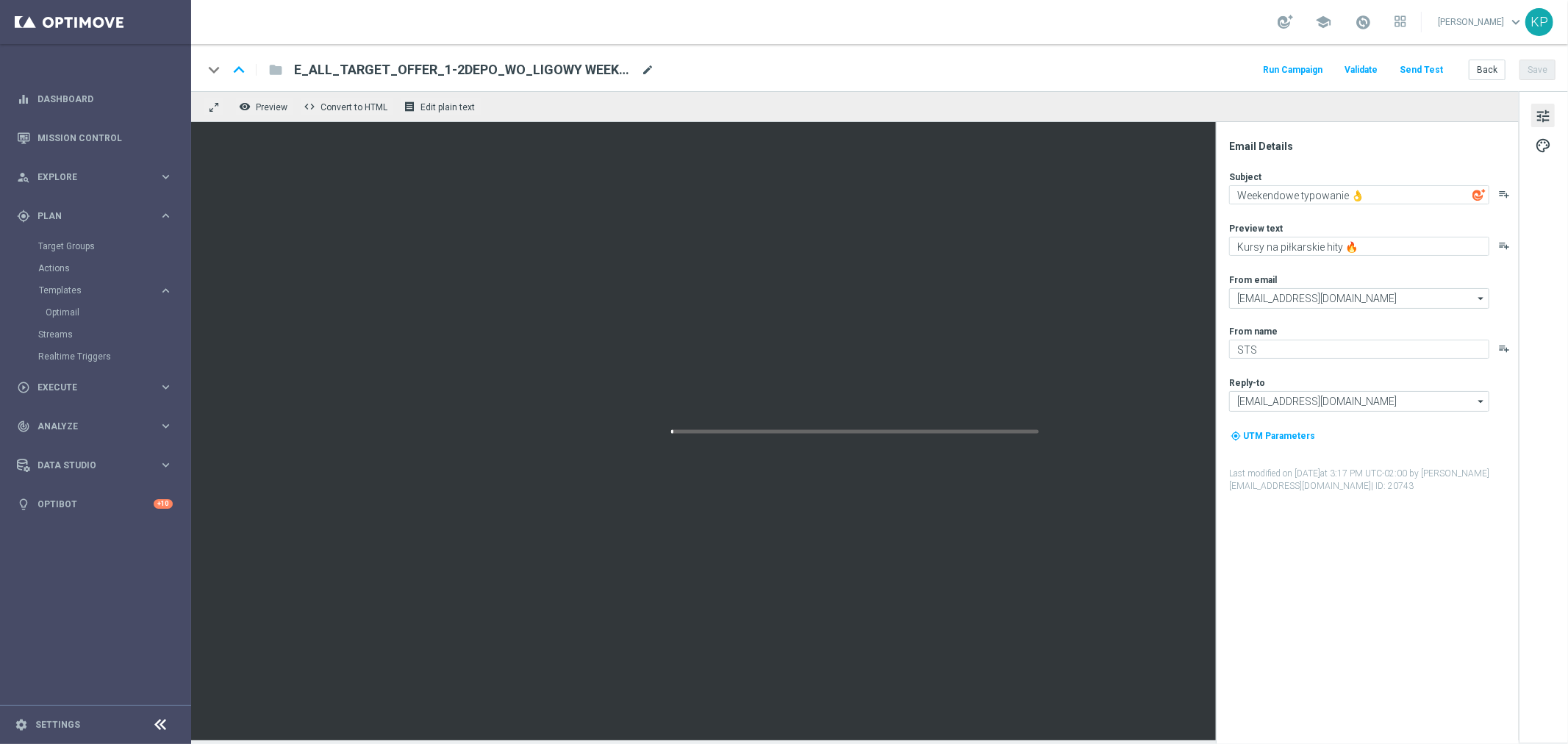
click at [647, 68] on span "mode_edit" at bounding box center [648, 70] width 13 height 13
paste input "3DEPO_LIGOWY WEEKEND_260925"
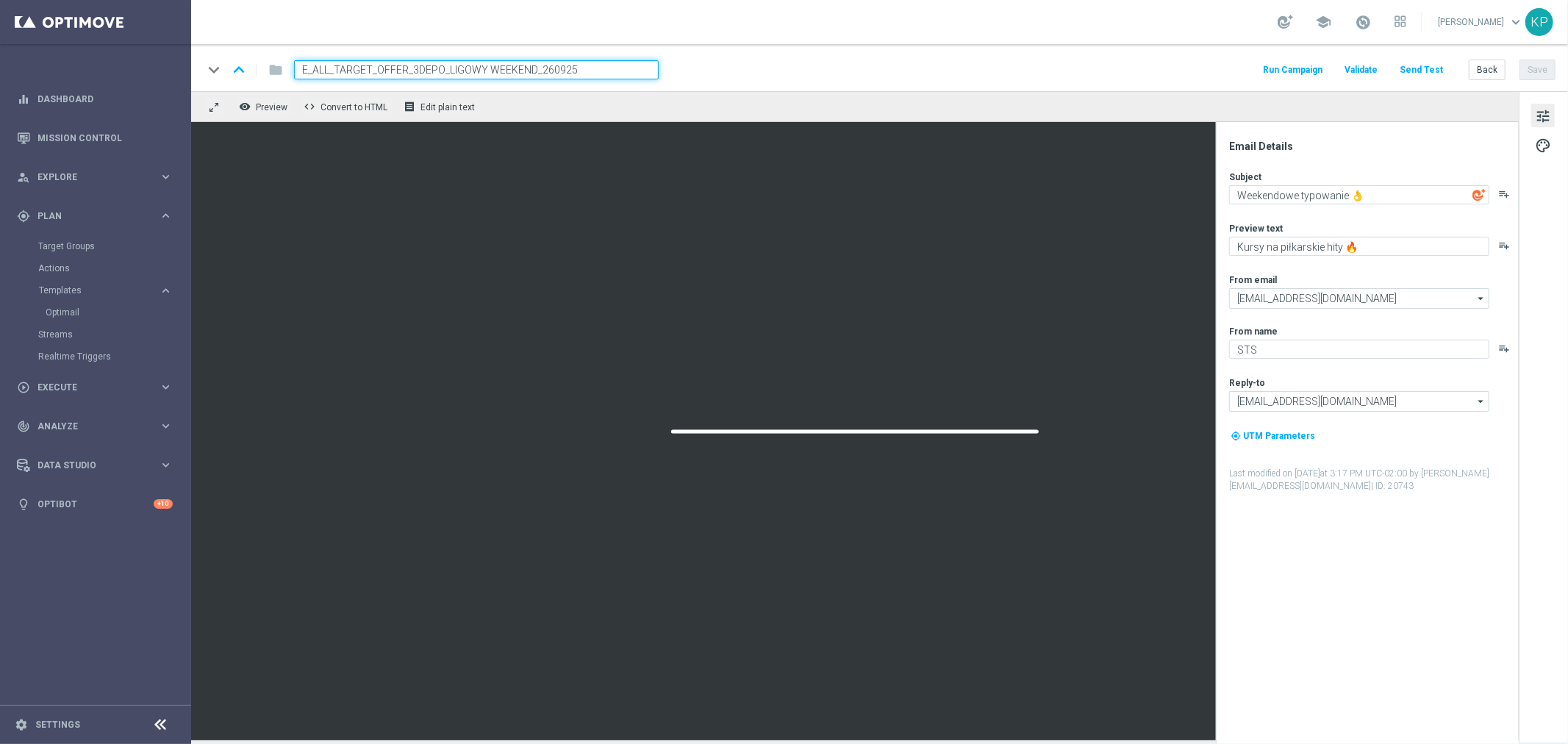
type input "E_ALL_TARGET_OFFER_3DEPO_LIGOWY WEEKEND_260925"
click at [785, 39] on div "school [PERSON_NAME] keyboard_arrow_down KP" at bounding box center [879, 22] width 1377 height 44
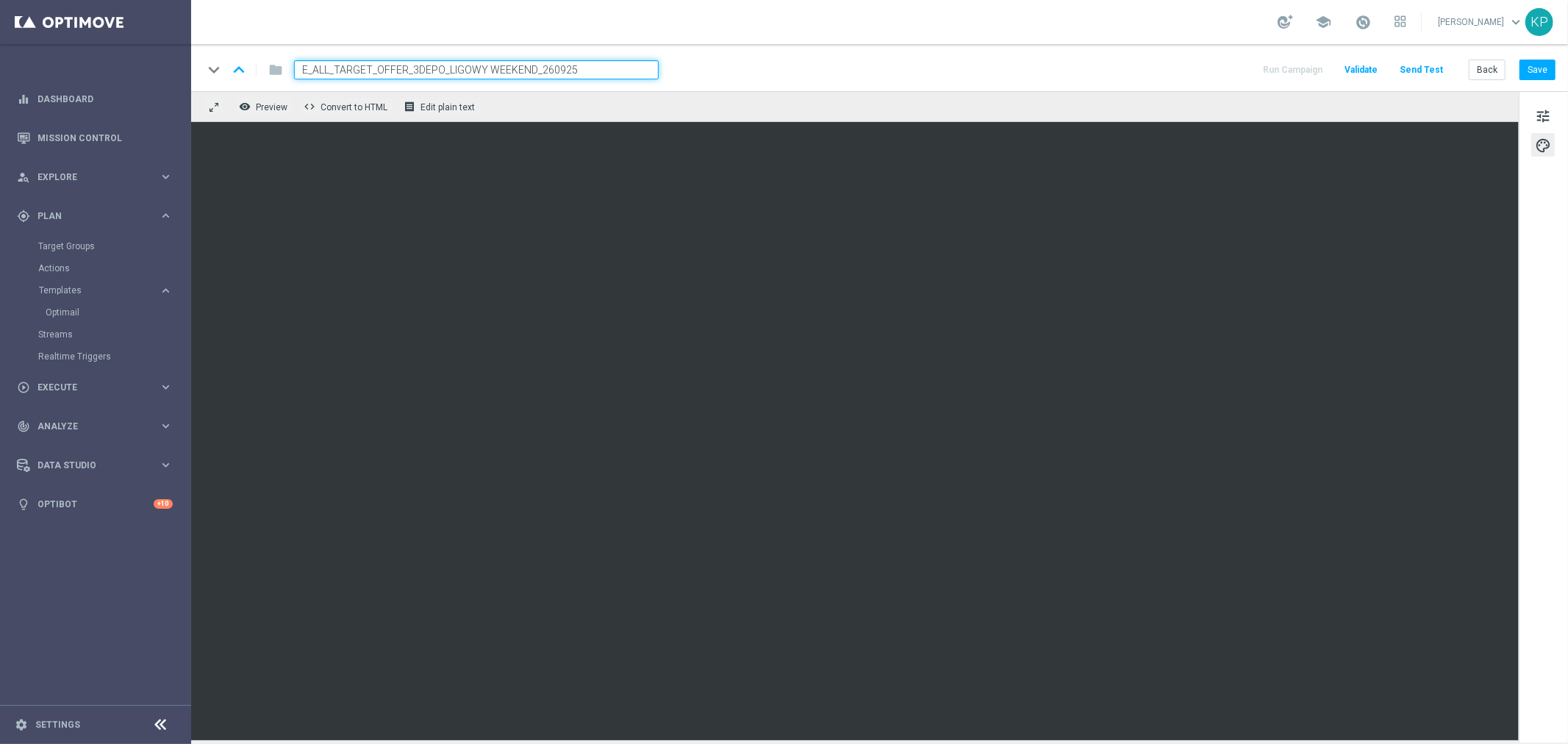
click at [1546, 130] on div "tune palette" at bounding box center [1543, 417] width 50 height 651
click at [1544, 115] on span "tune" at bounding box center [1542, 116] width 16 height 19
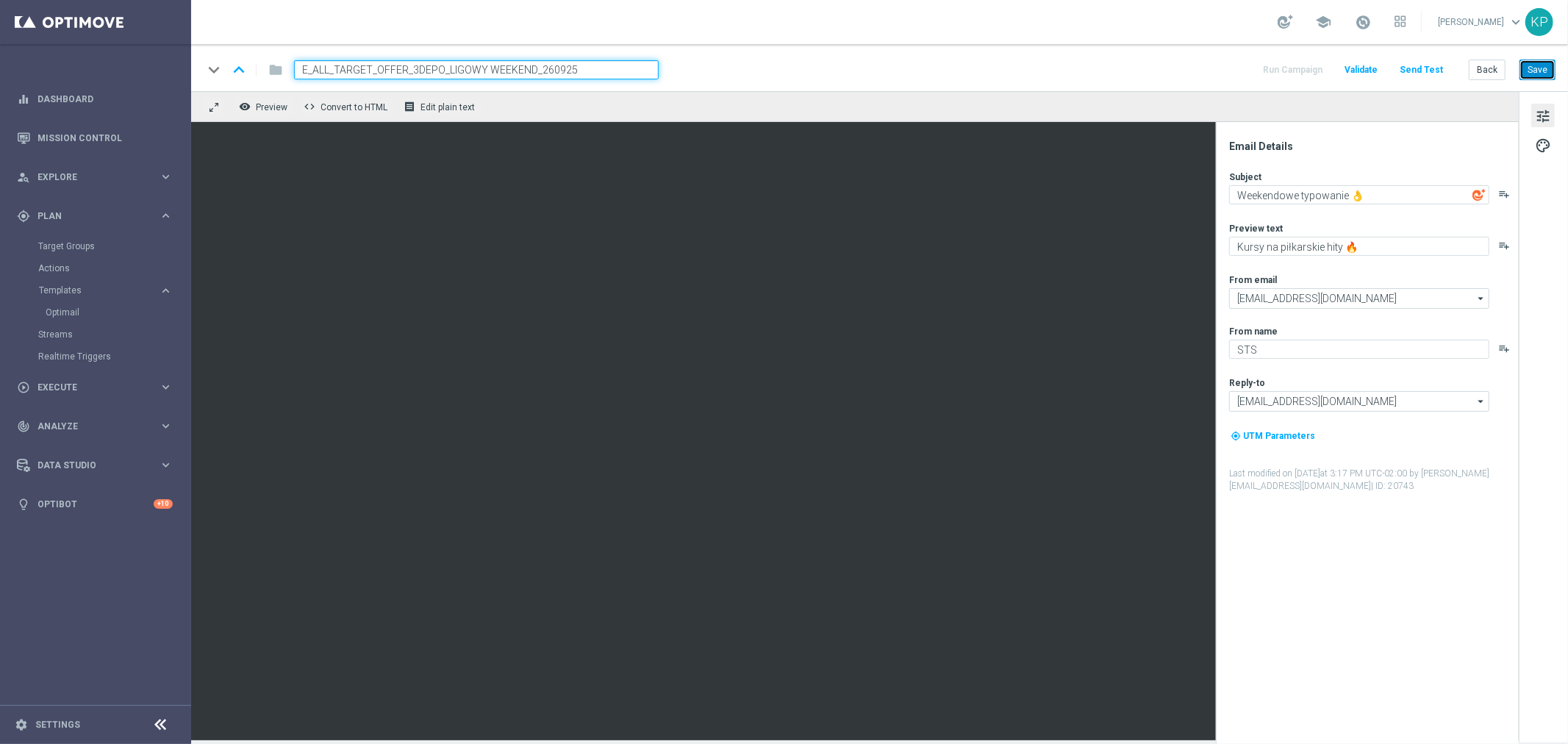
click at [1540, 71] on button "Save" at bounding box center [1537, 70] width 36 height 21
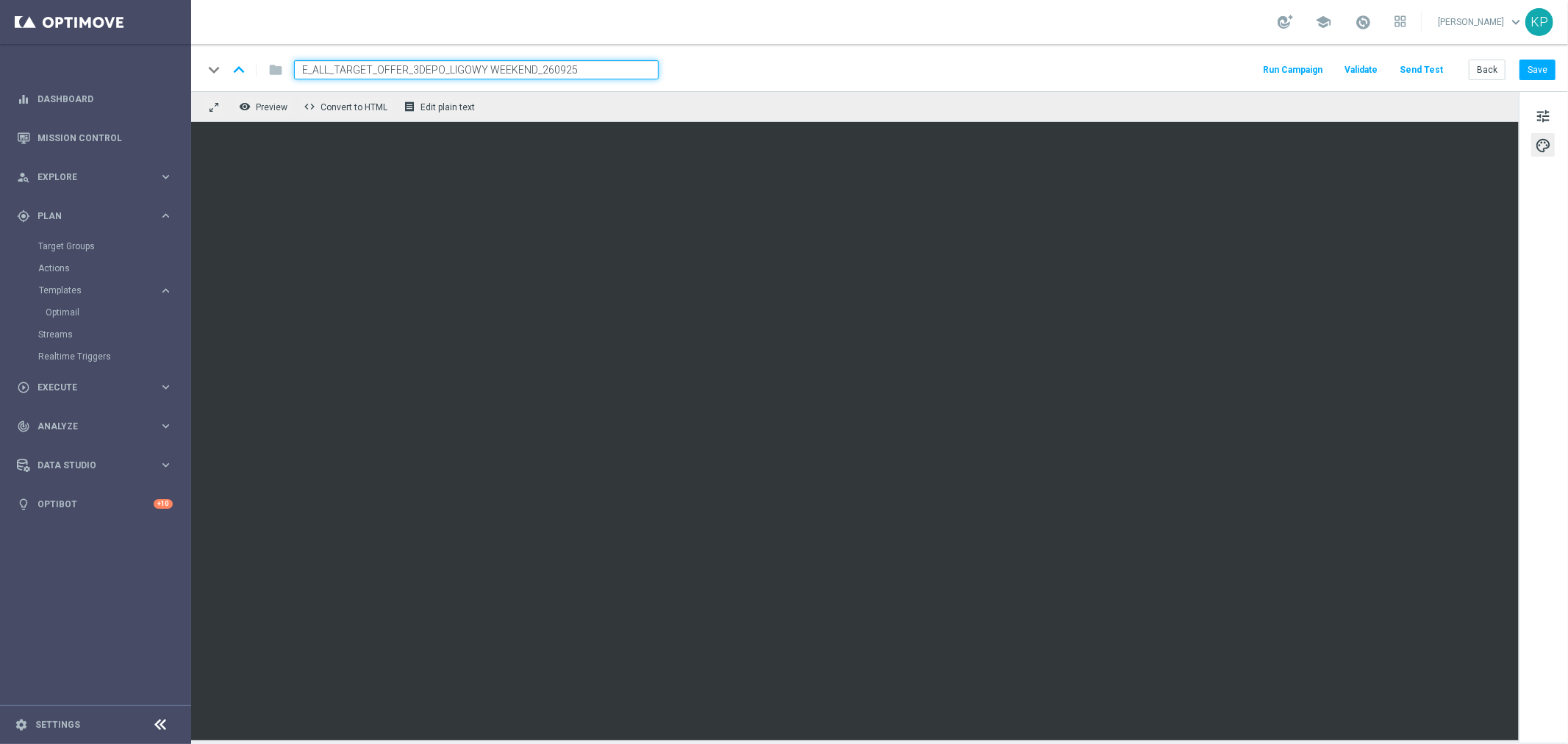
click at [816, 82] on div "keyboard_arrow_down keyboard_arrow_up folder E_ALL_TARGET_OFFER_3DEPO_LIGOWY WE…" at bounding box center [879, 67] width 1377 height 47
click at [836, 17] on div "school [PERSON_NAME] keyboard_arrow_down KP" at bounding box center [879, 22] width 1377 height 44
click at [1064, 69] on div "keyboard_arrow_down keyboard_arrow_up folder E_ALL_TARGET_OFFER_3DEPO_LIGOWY WE…" at bounding box center [879, 70] width 1352 height 19
